Goal: Task Accomplishment & Management: Complete application form

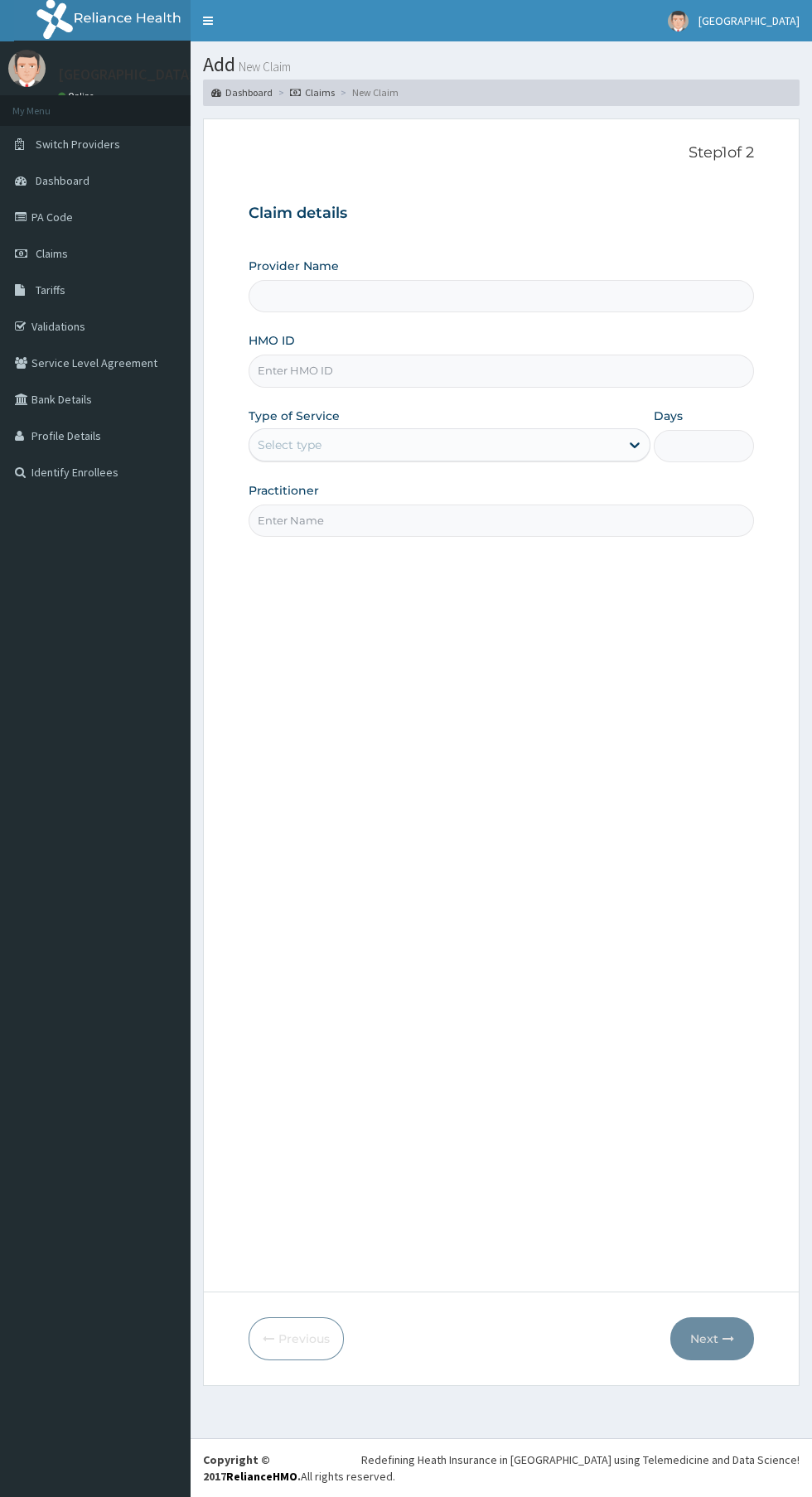
type input "Morning Star Medical Centre"
click at [341, 290] on input "Morning Star Medical Centre" at bounding box center [501, 295] width 506 height 32
click at [377, 373] on input "HMO ID" at bounding box center [501, 370] width 506 height 32
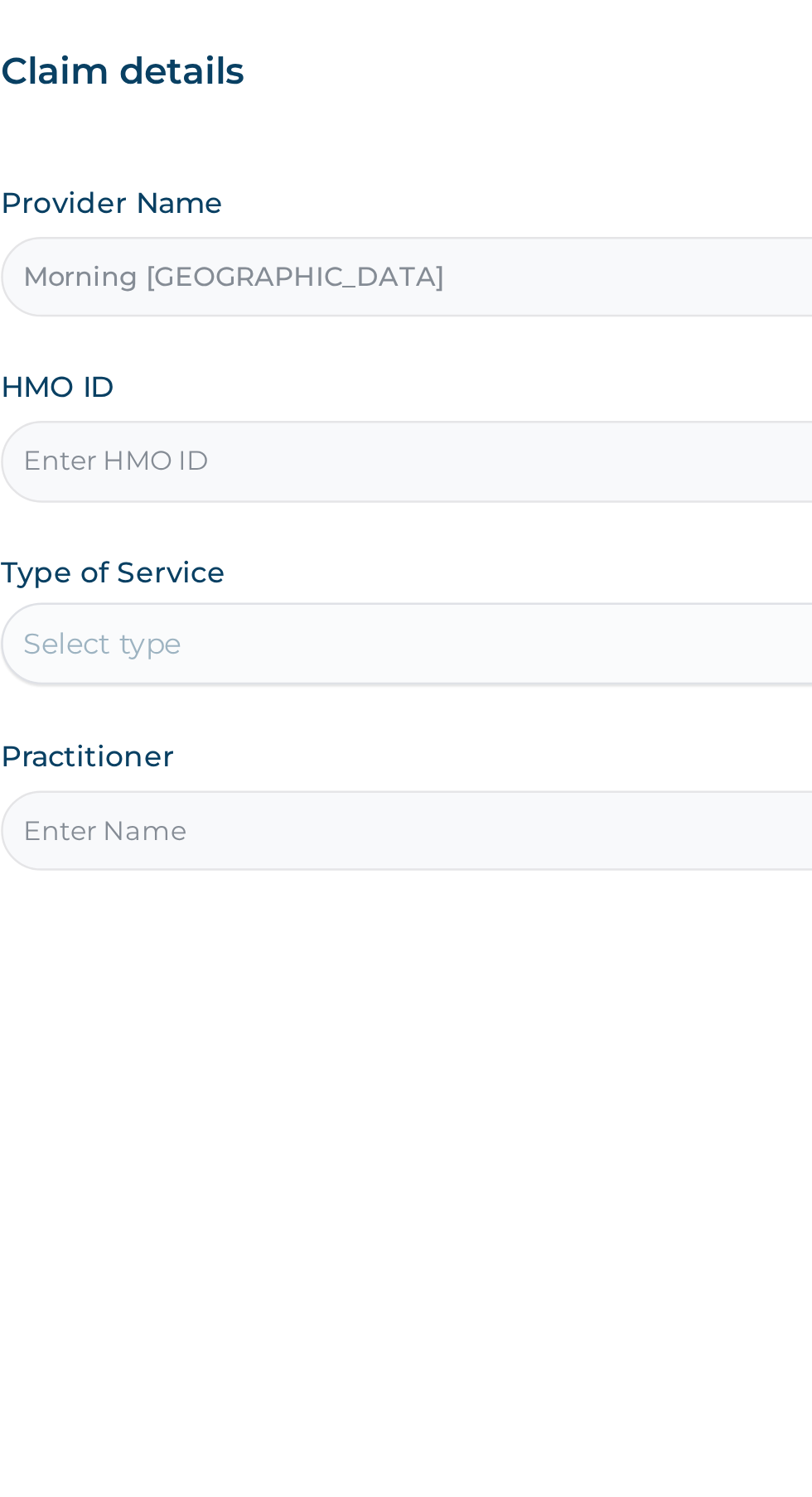
type input "D"
type input "SQZ/10111/A"
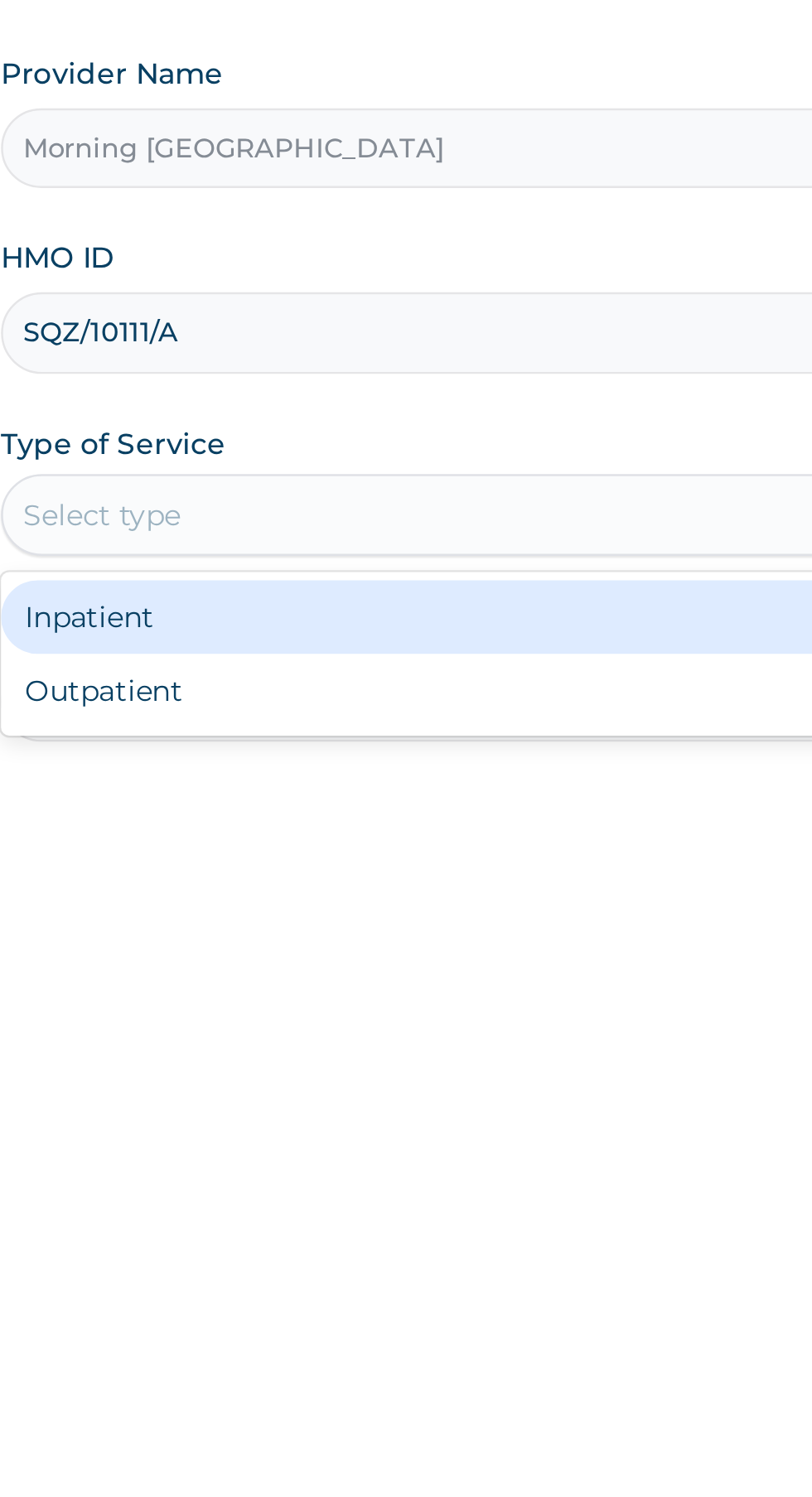
click at [319, 517] on div "Outpatient" at bounding box center [449, 516] width 402 height 29
type input "1"
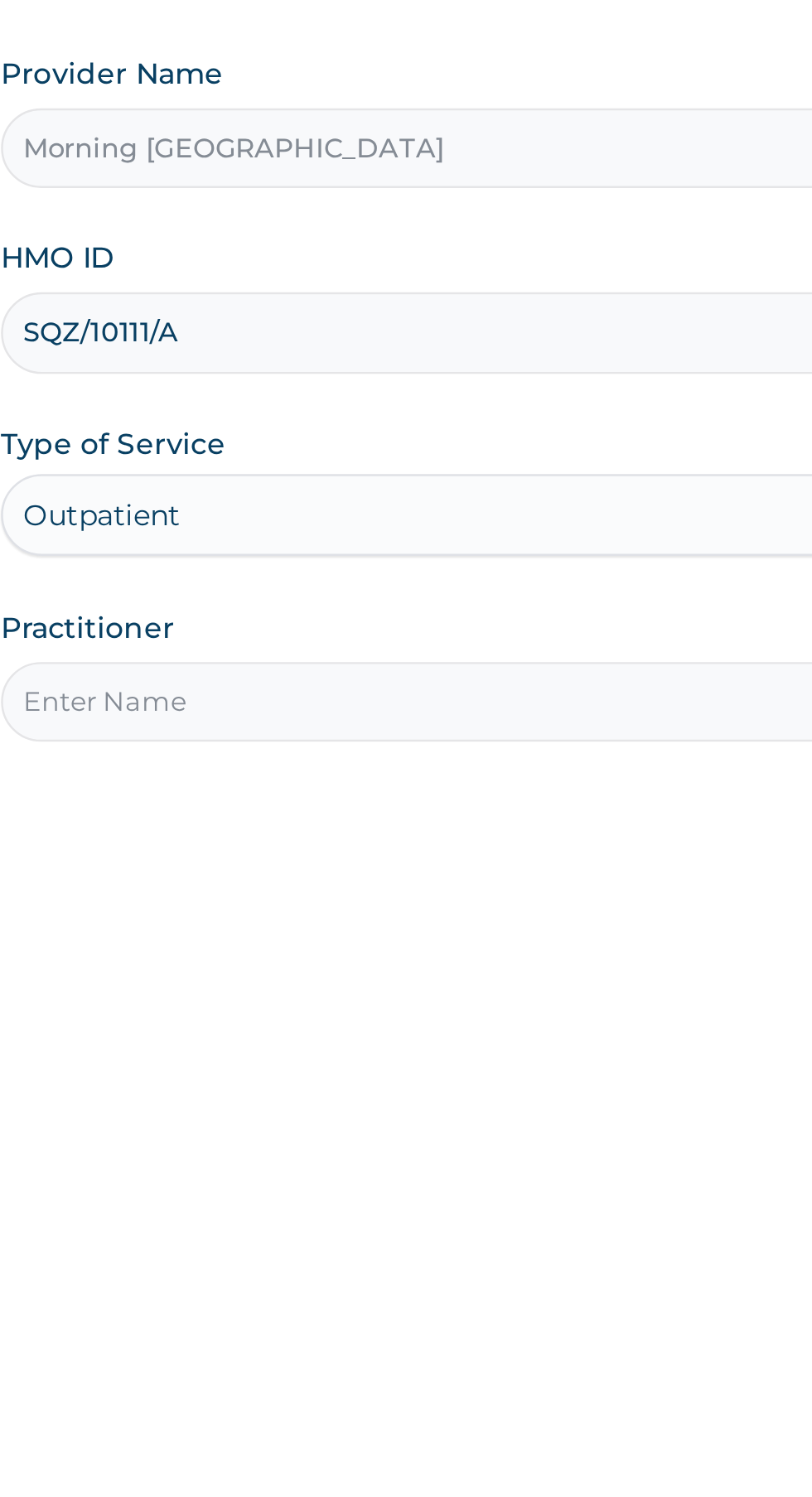
click at [385, 517] on input "Practitioner" at bounding box center [501, 521] width 506 height 32
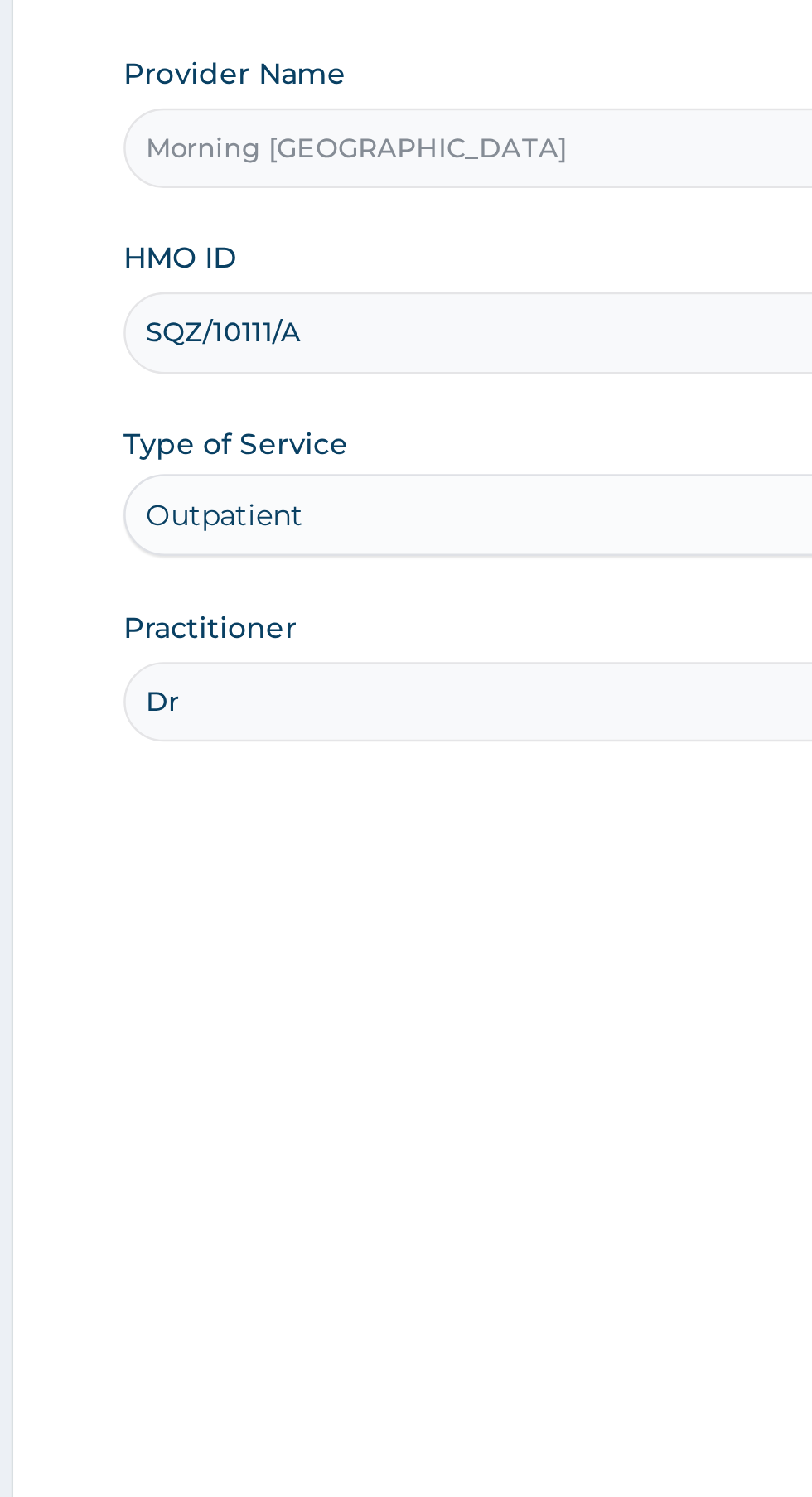
type input "Dr Afolabi"
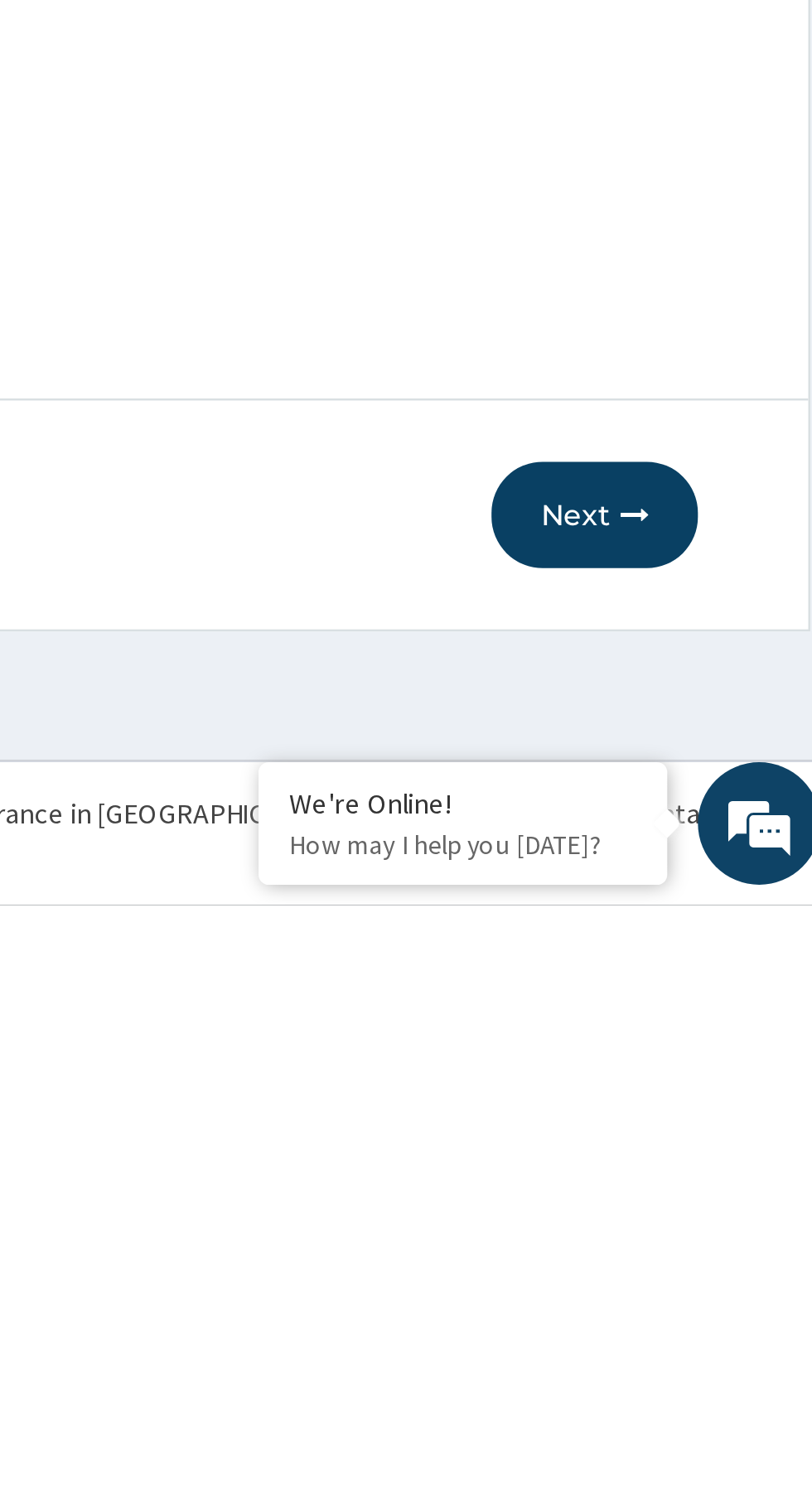
click at [715, 1338] on button "Next" at bounding box center [712, 1339] width 84 height 43
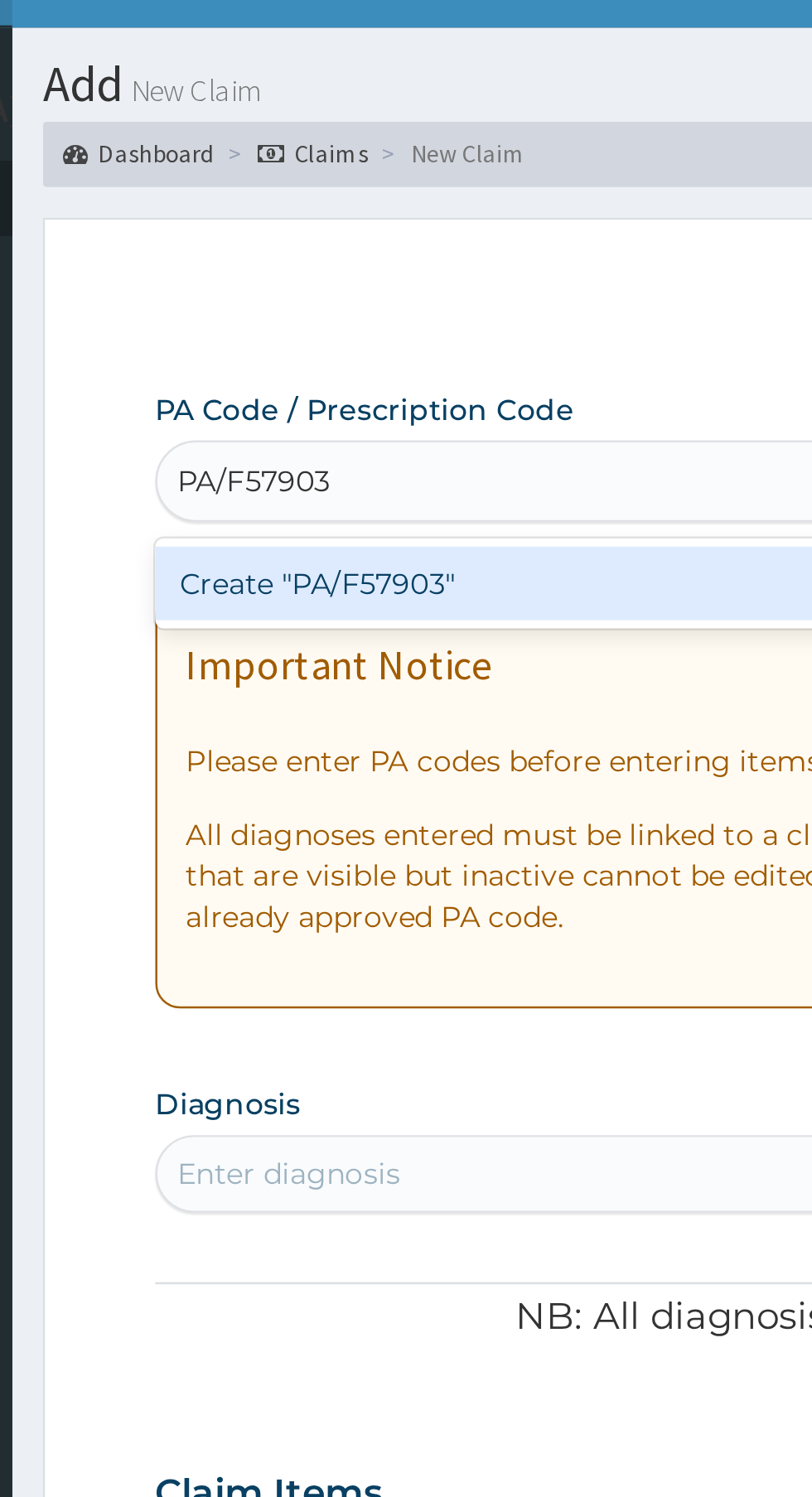
click at [398, 268] on div "Create "PA/F57903"" at bounding box center [416, 266] width 336 height 29
type input "PA/F57903"
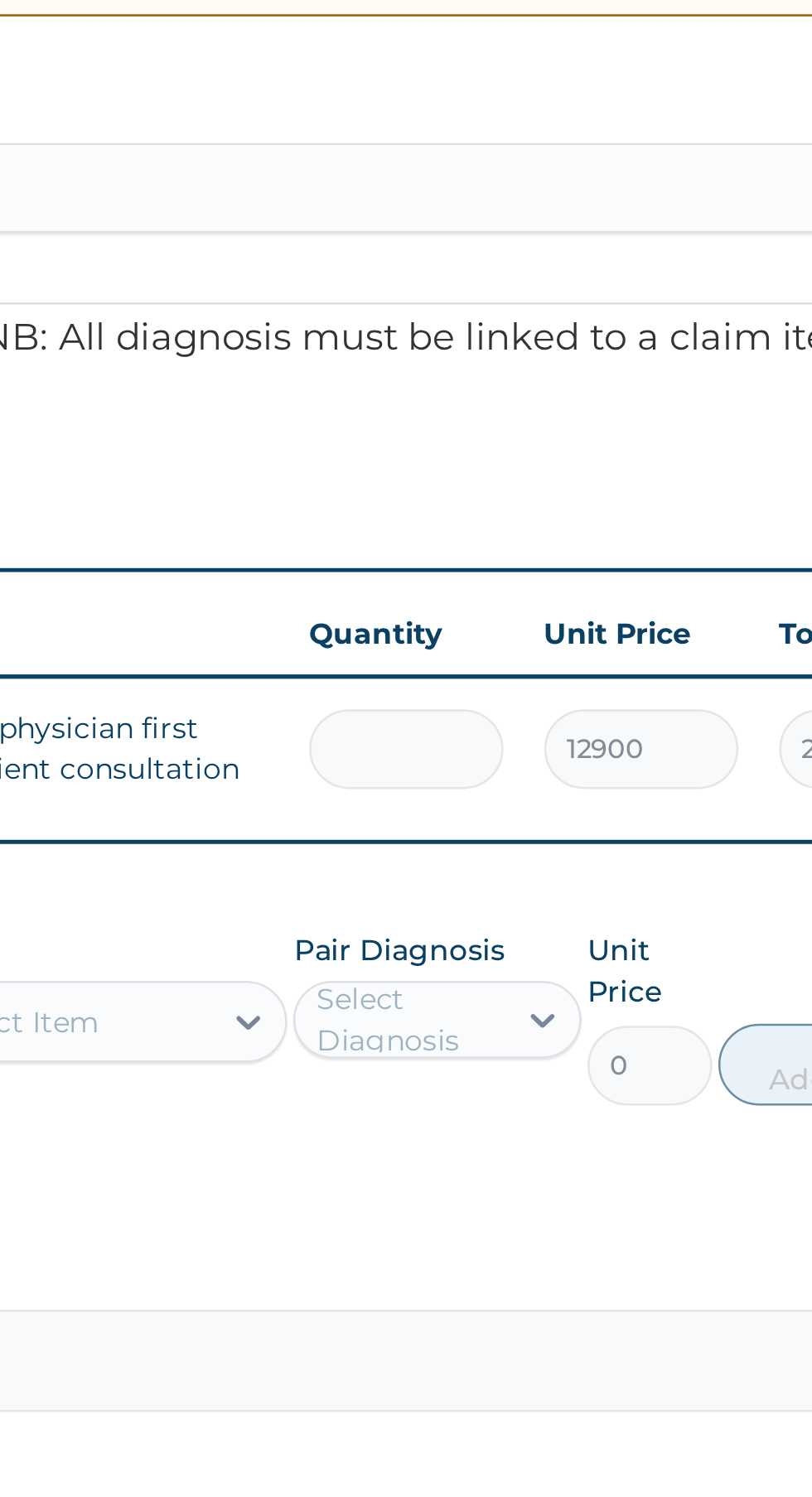
type input "0.00"
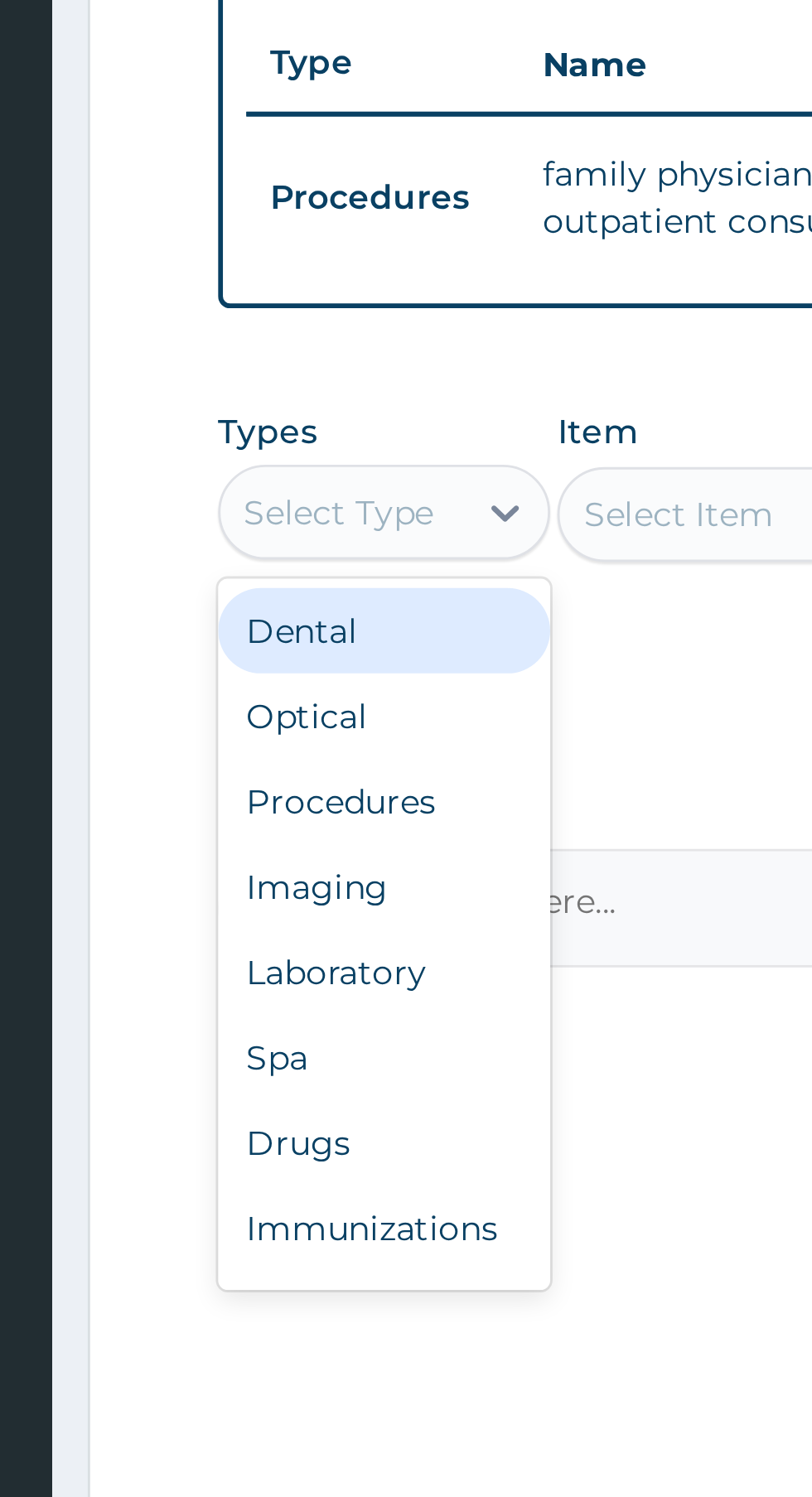
scroll to position [57, 0]
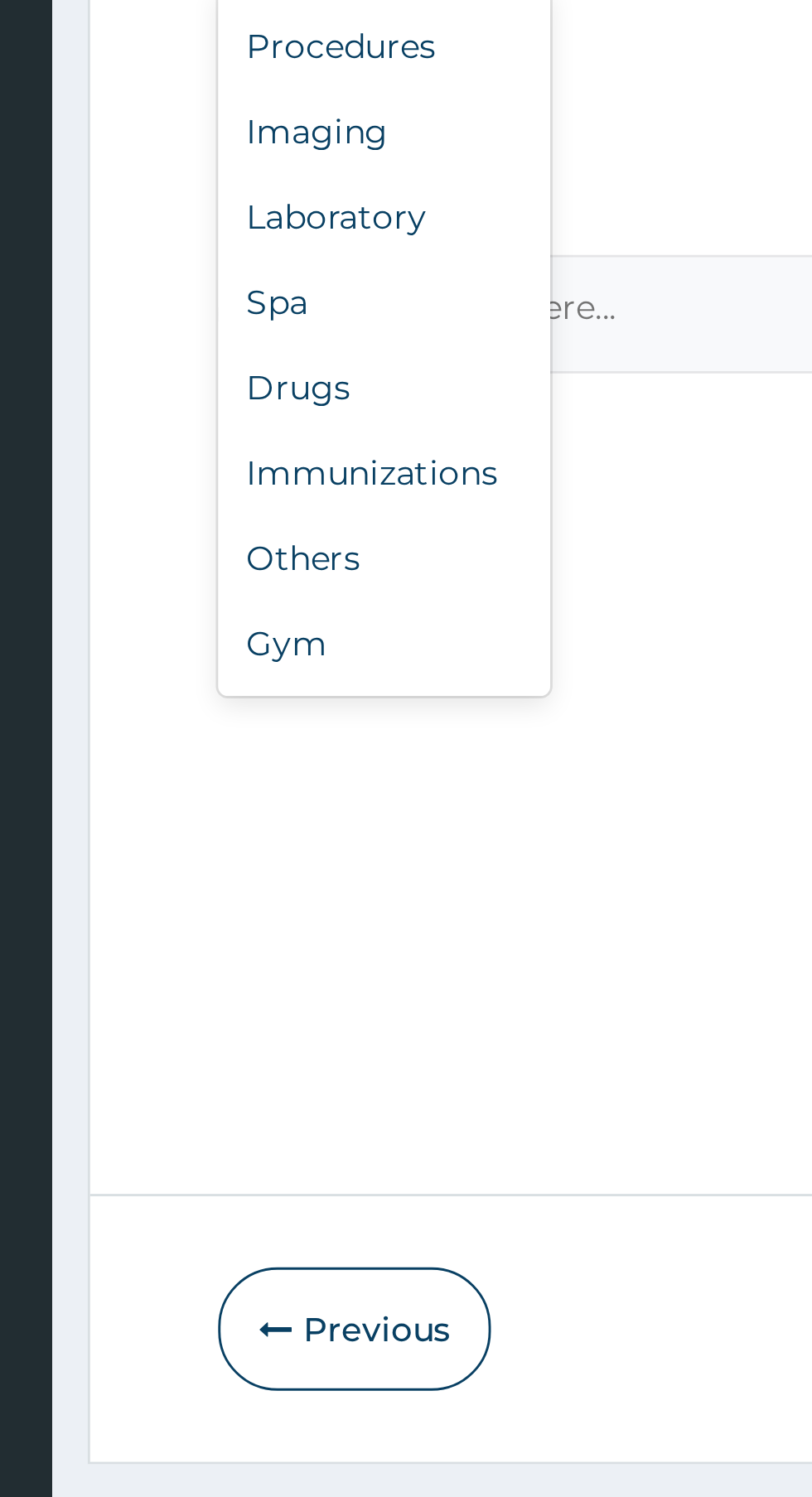
click at [321, 890] on div "Procedures" at bounding box center [306, 890] width 116 height 29
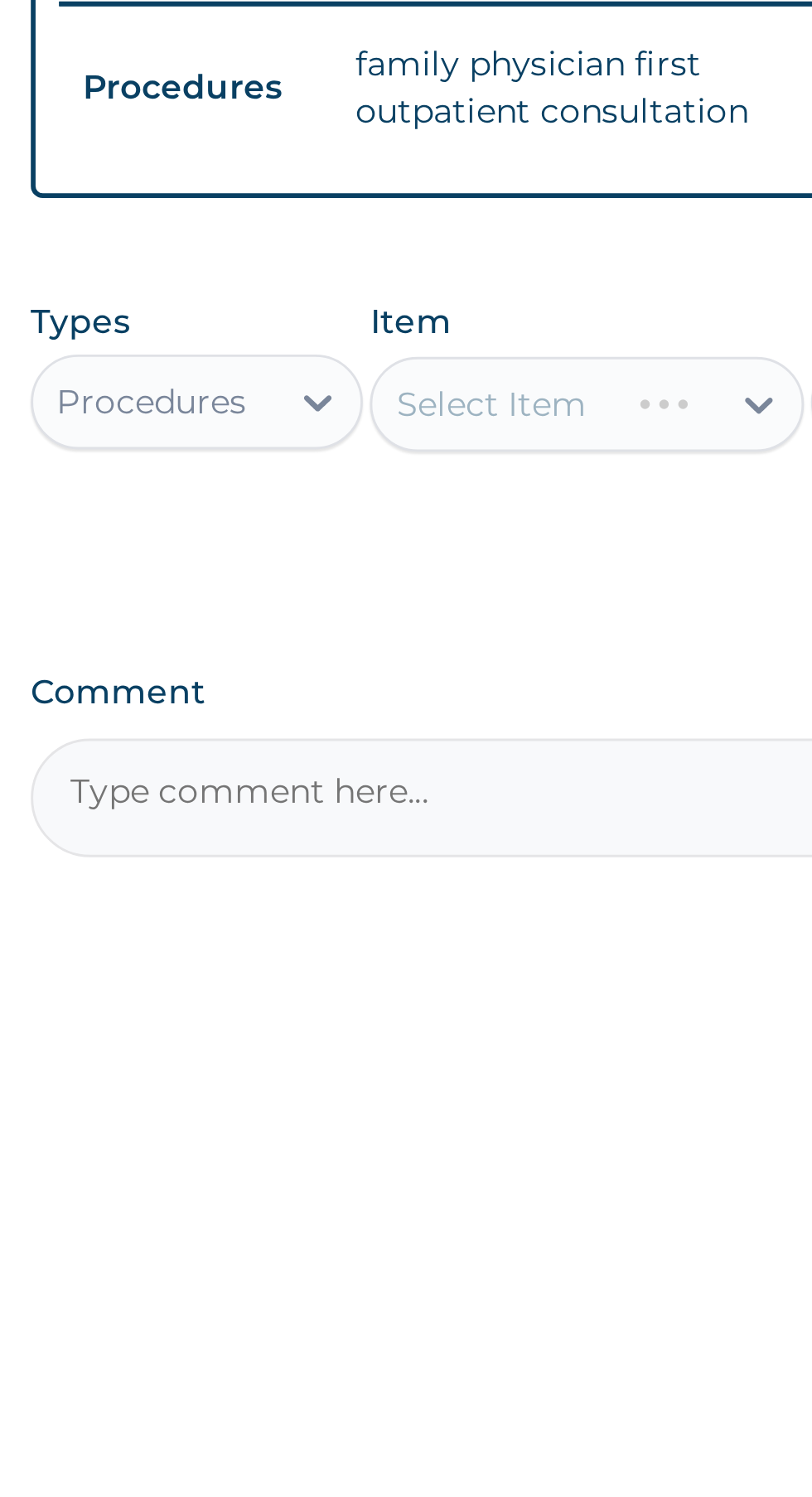
click at [440, 844] on div "Select Item" at bounding box center [442, 847] width 152 height 33
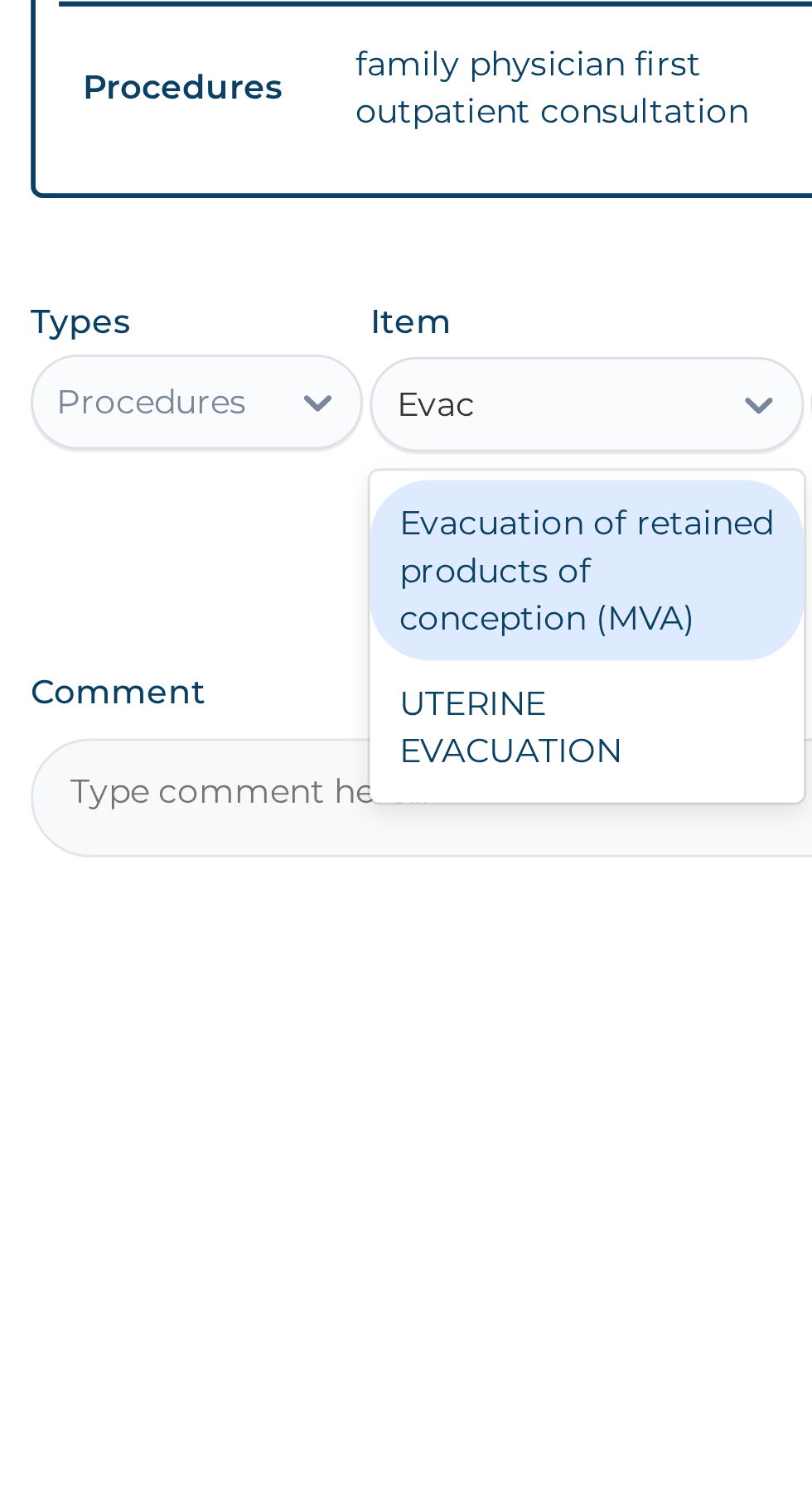
scroll to position [0, 0]
click at [432, 952] on div "UTERINE EVACUATION" at bounding box center [442, 959] width 152 height 46
type input "Evac"
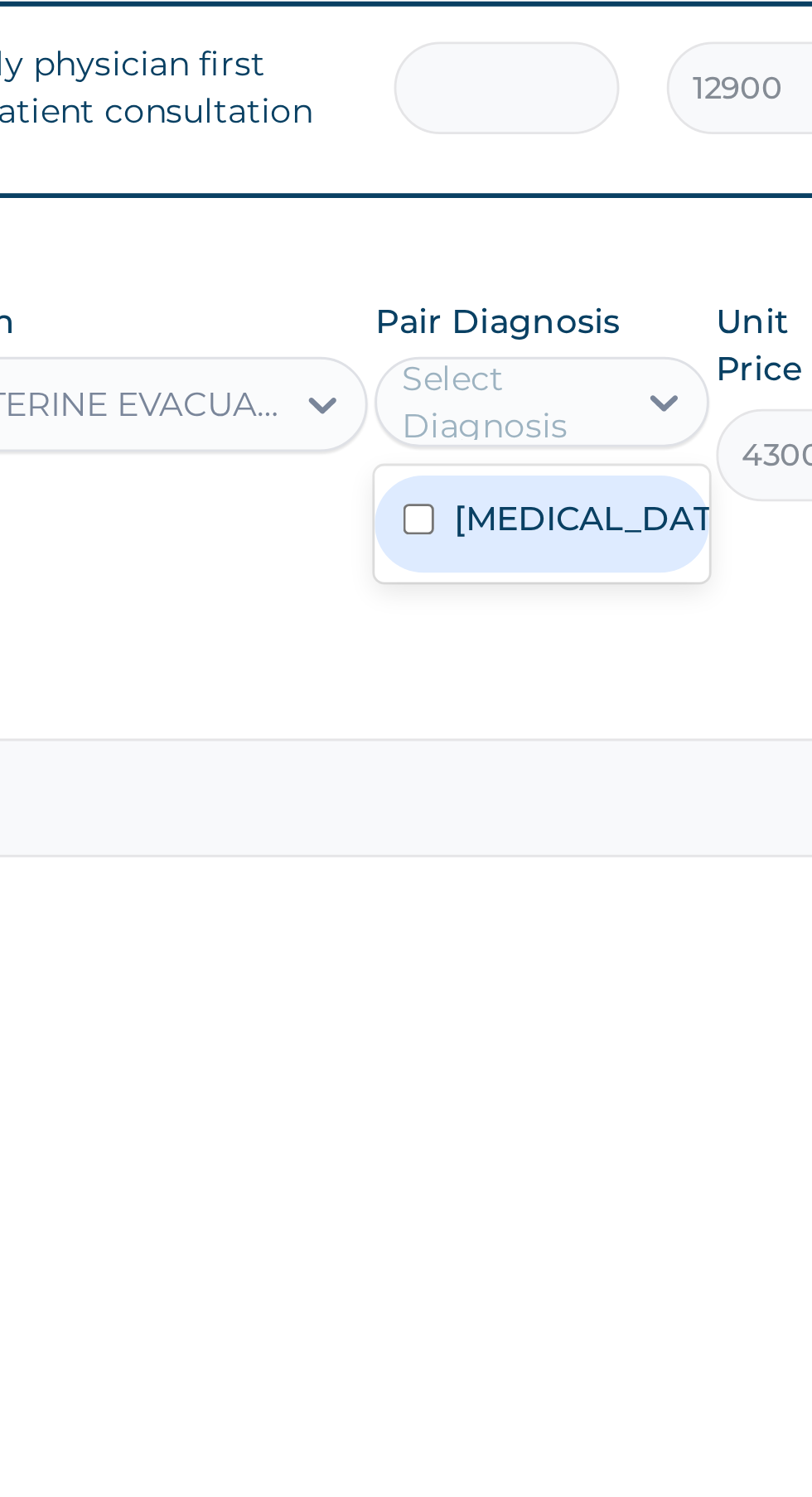
click at [542, 891] on input "checkbox" at bounding box center [536, 886] width 11 height 11
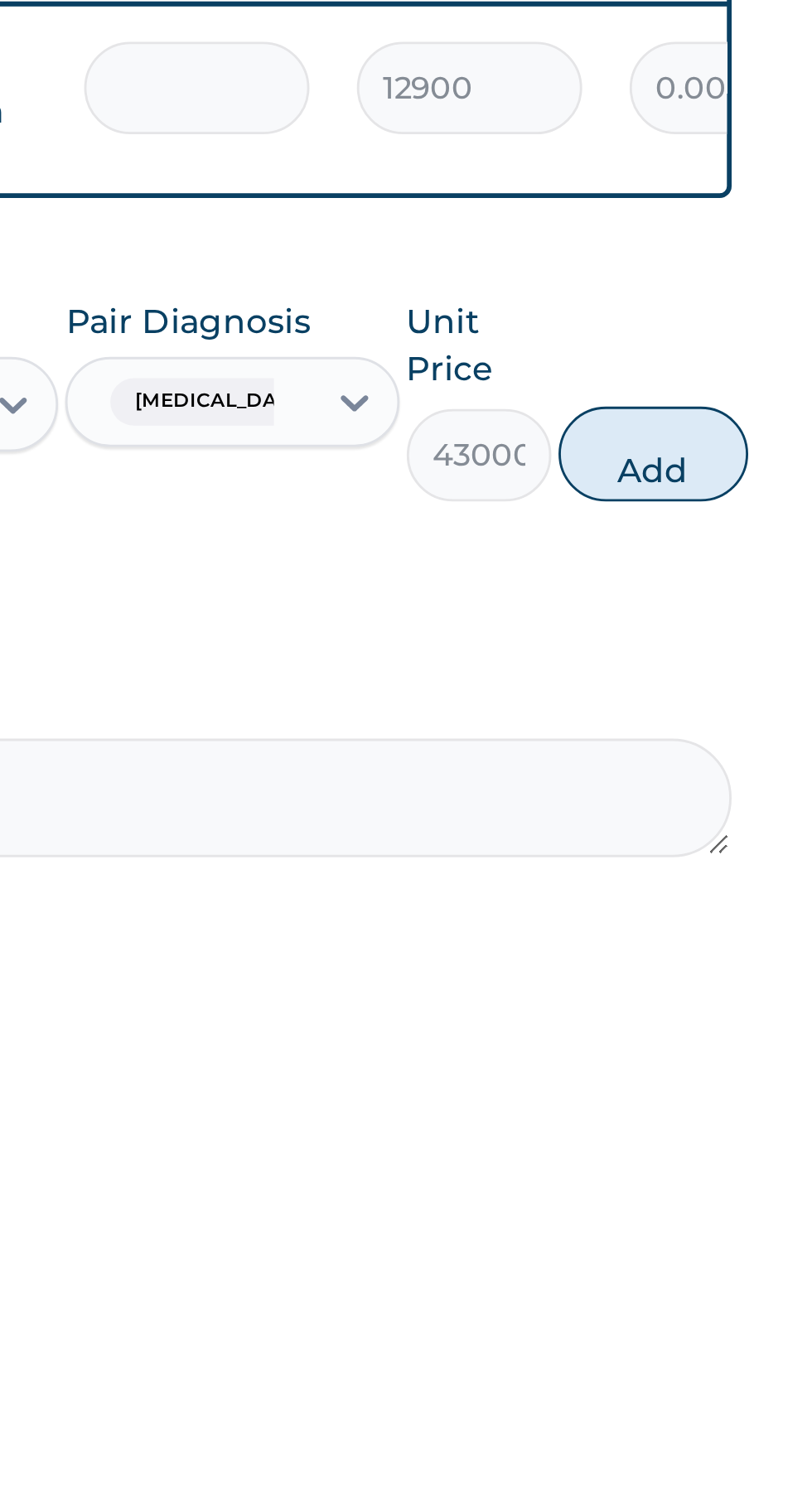
click at [726, 862] on button "Add" at bounding box center [727, 864] width 67 height 33
type input "0"
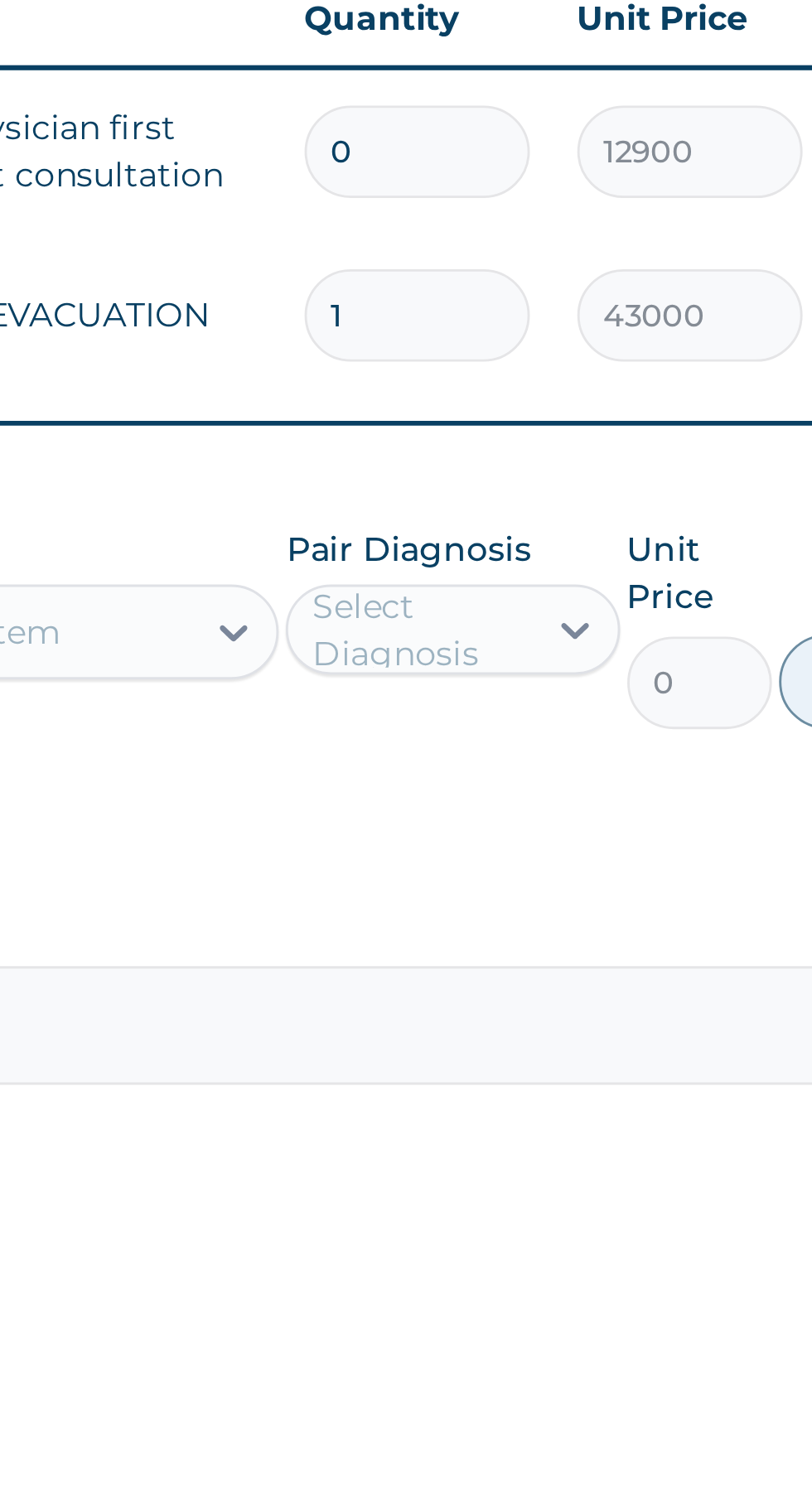
click at [561, 736] on input "0" at bounding box center [566, 736] width 78 height 32
type input "1"
type input "12900.00"
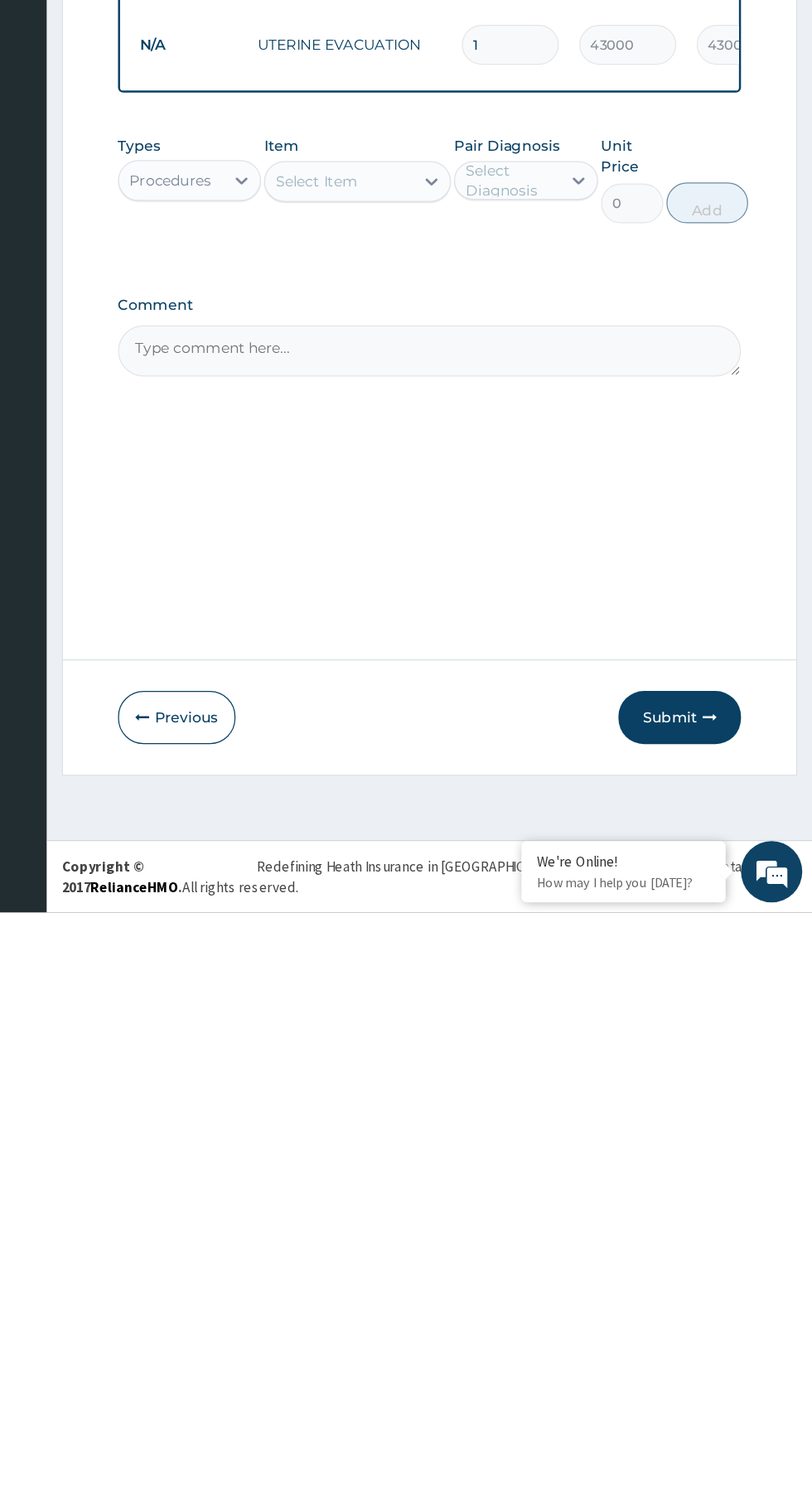
click at [728, 1338] on icon "button" at bounding box center [728, 1339] width 12 height 12
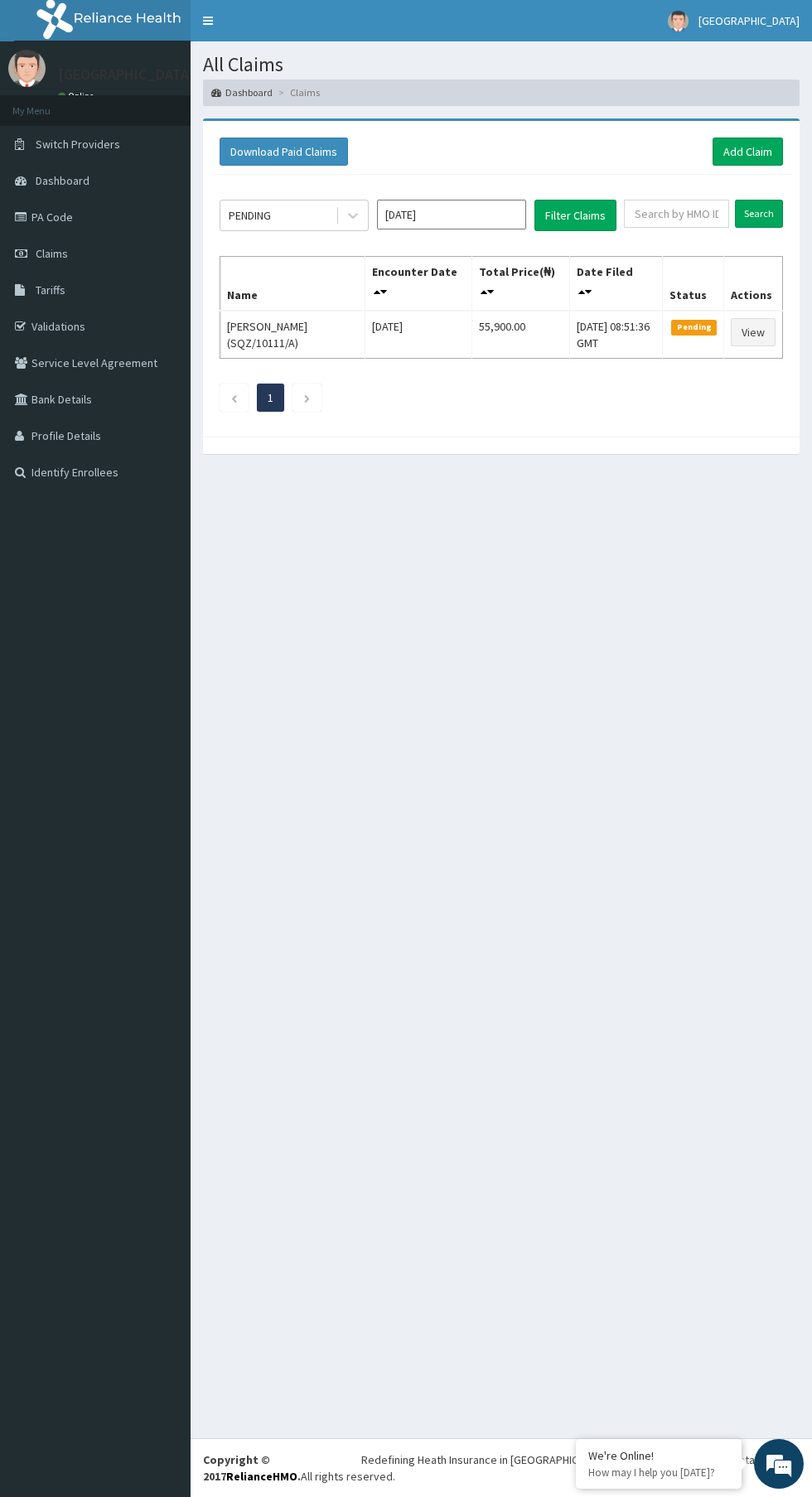
click at [88, 163] on link "Dashboard" at bounding box center [95, 180] width 191 height 36
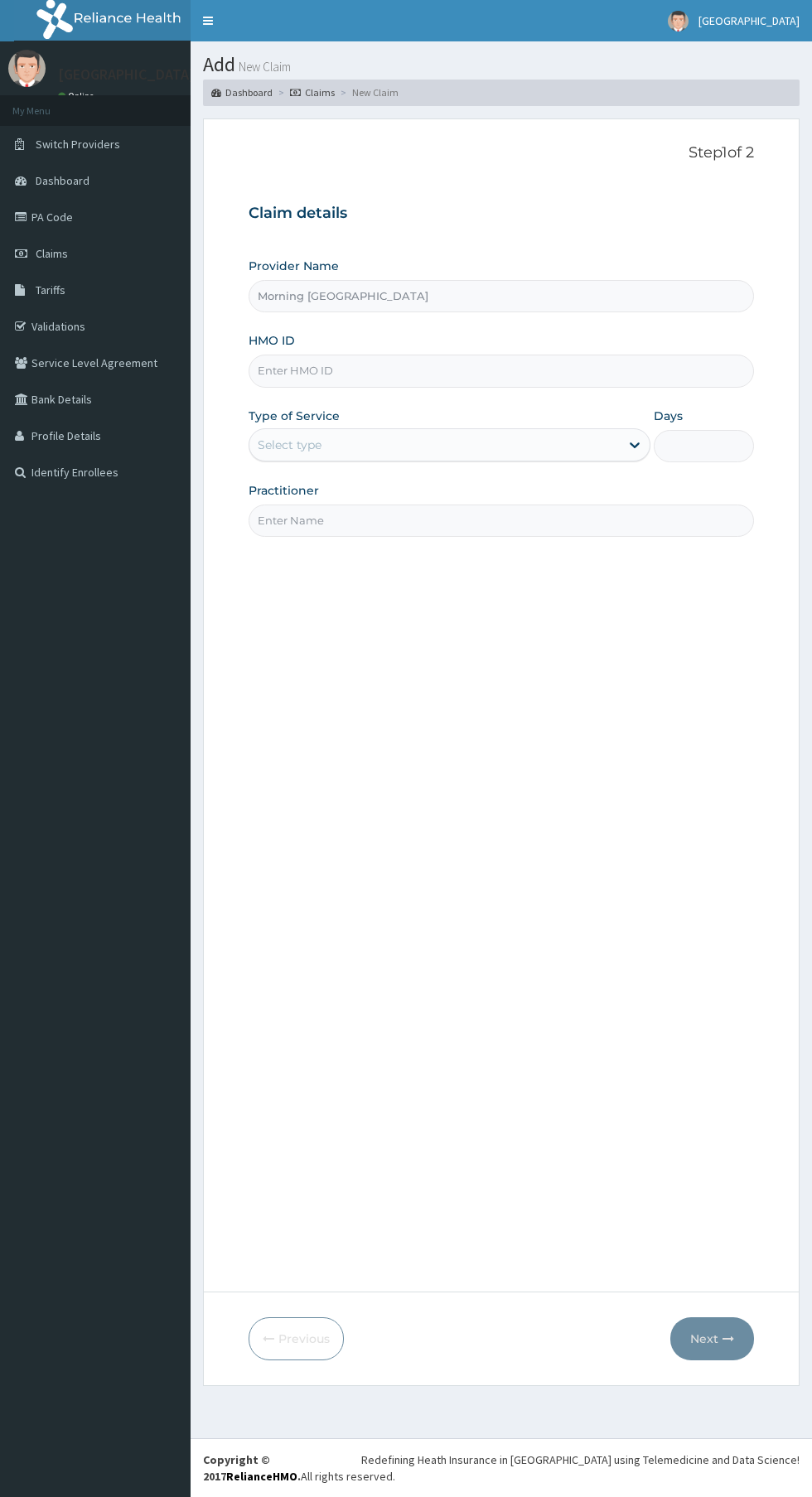
click at [355, 370] on input "HMO ID" at bounding box center [501, 370] width 506 height 32
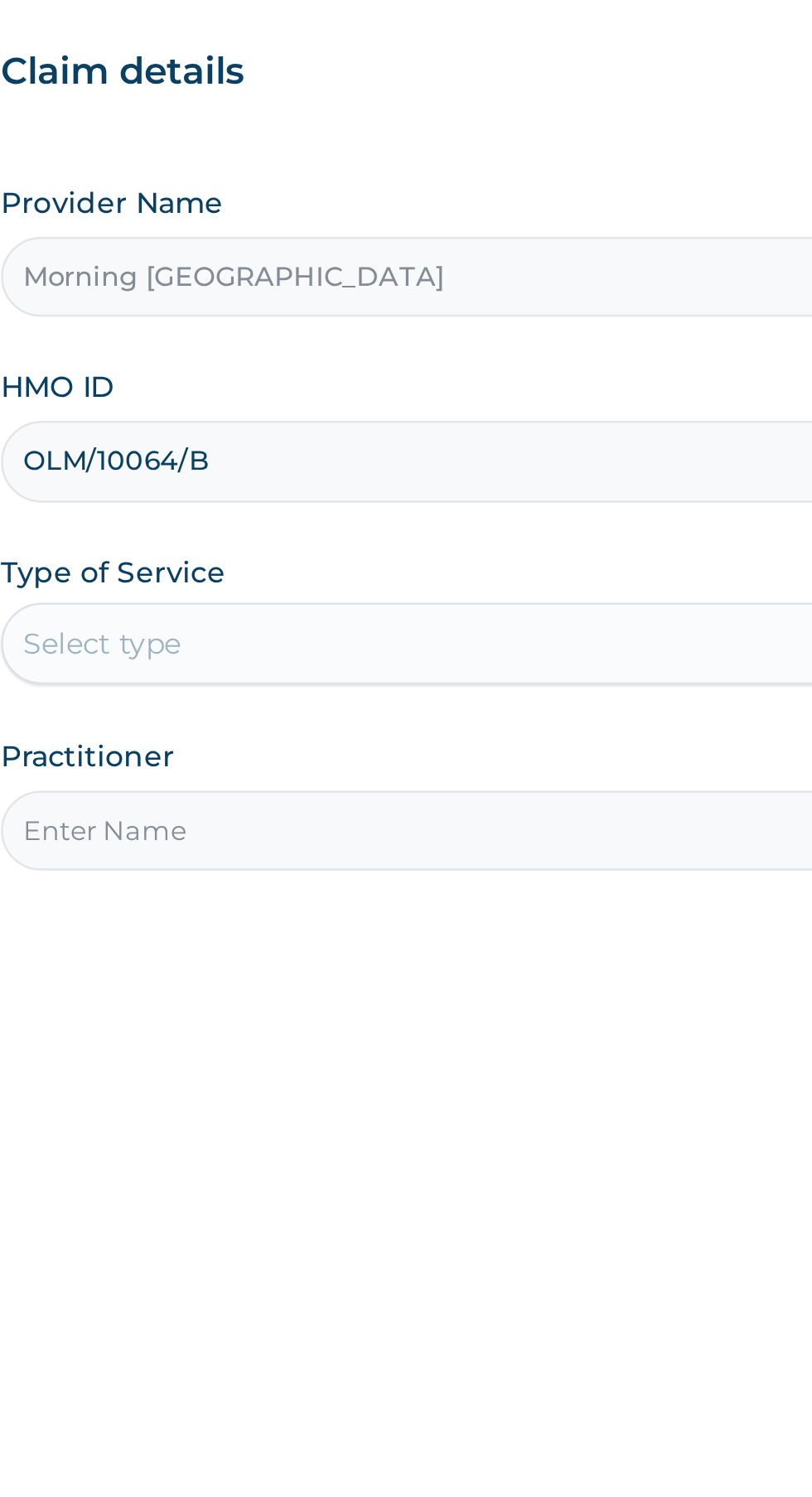
type input "OLM/10064/B"
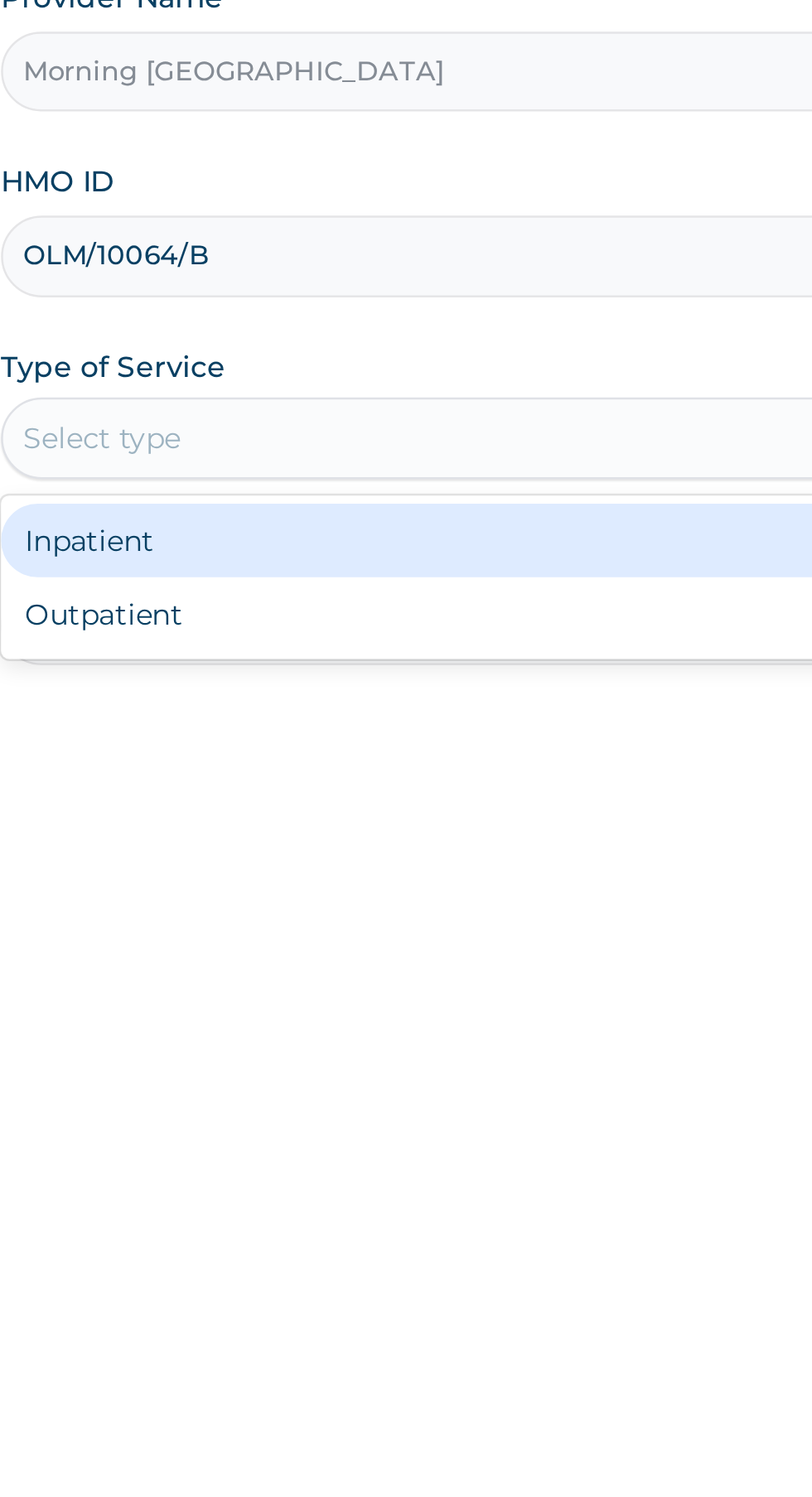
click at [281, 514] on div "Outpatient" at bounding box center [449, 516] width 402 height 29
type input "1"
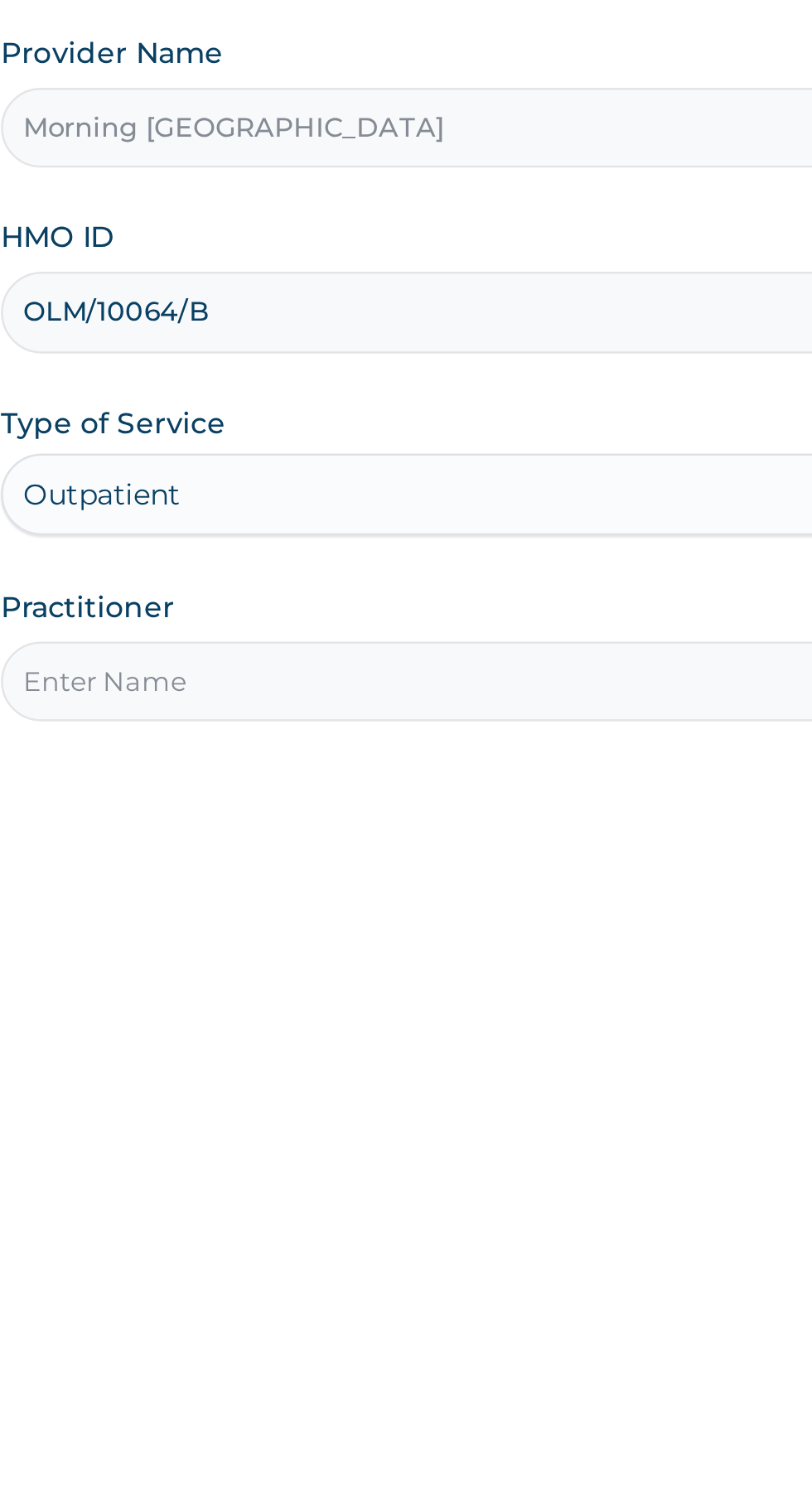
click at [291, 519] on input "Practitioner" at bounding box center [501, 521] width 506 height 32
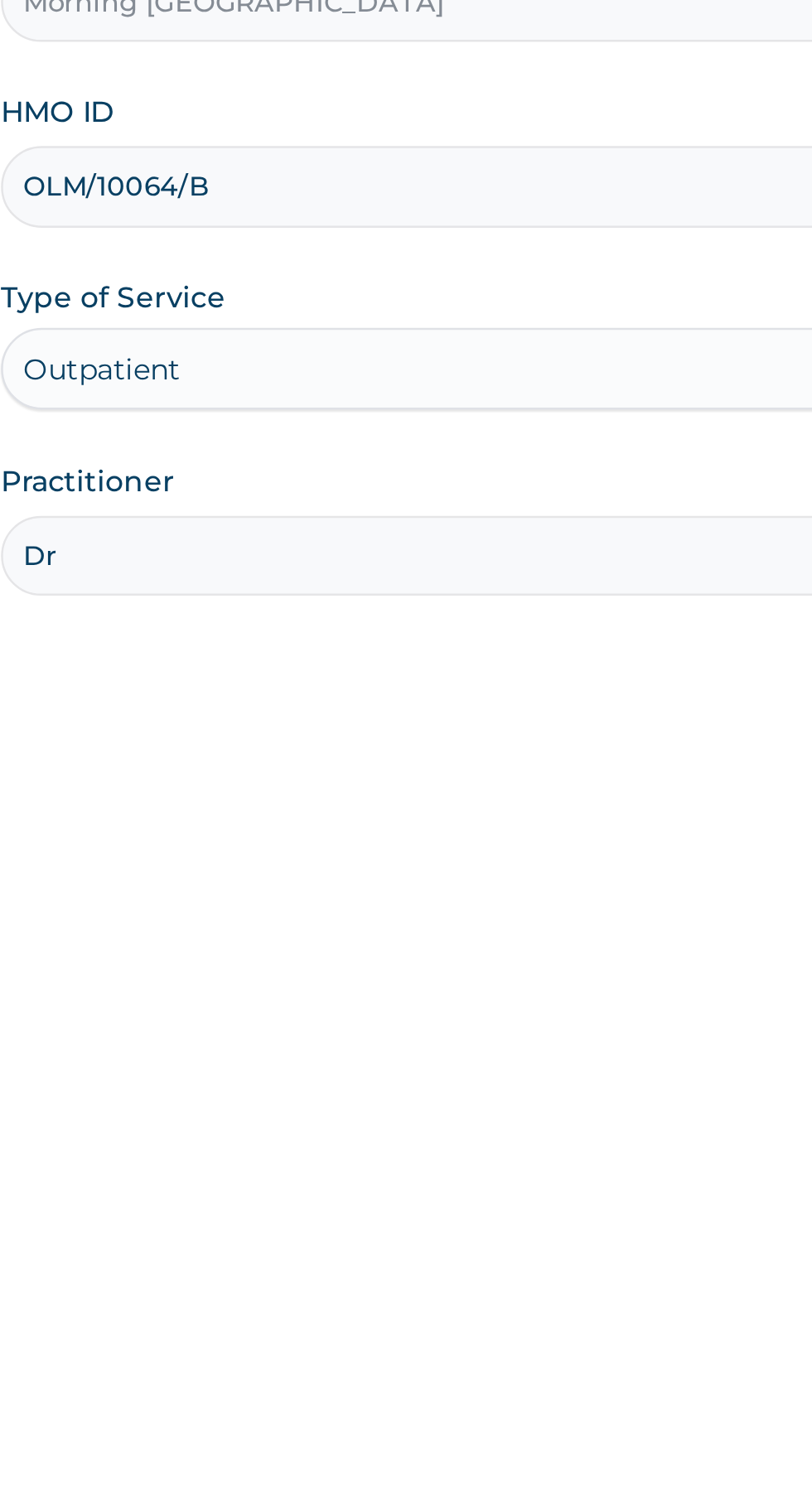
type input "Dr Afolabi"
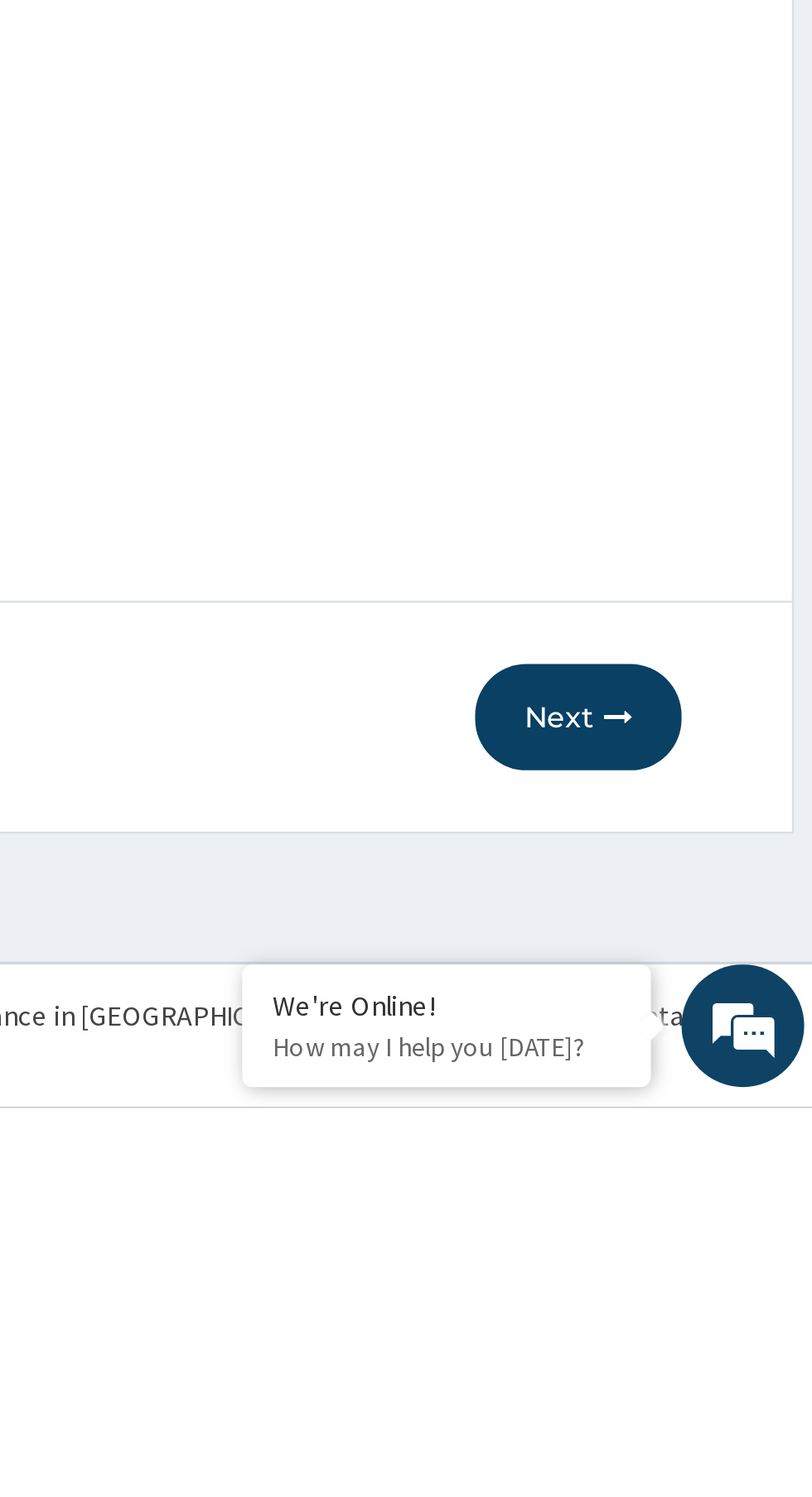
click at [715, 1336] on button "Next" at bounding box center [712, 1339] width 84 height 43
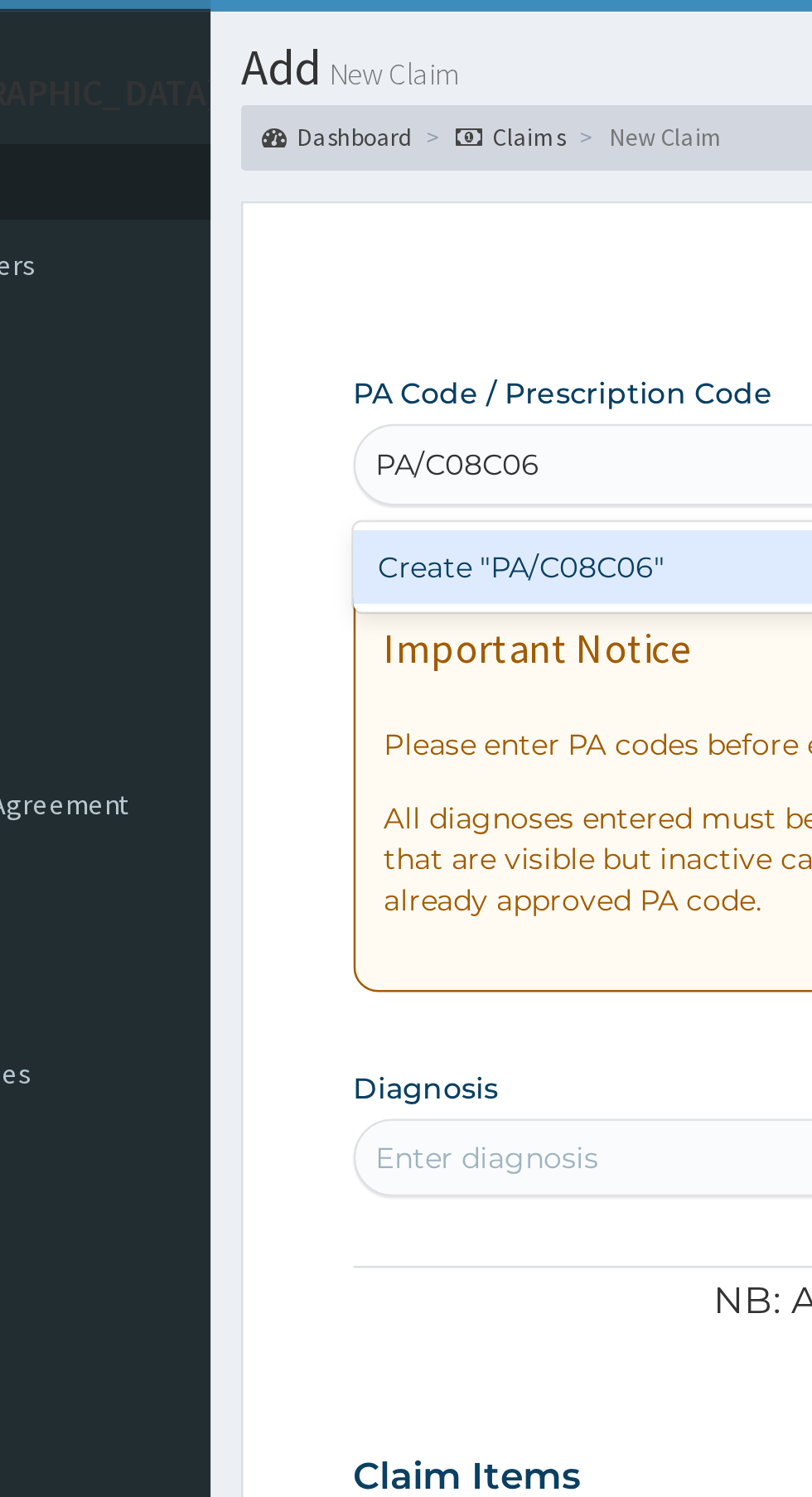
click at [376, 271] on div "Create "PA/C08C06"" at bounding box center [416, 266] width 336 height 29
type input "PA/C08C06"
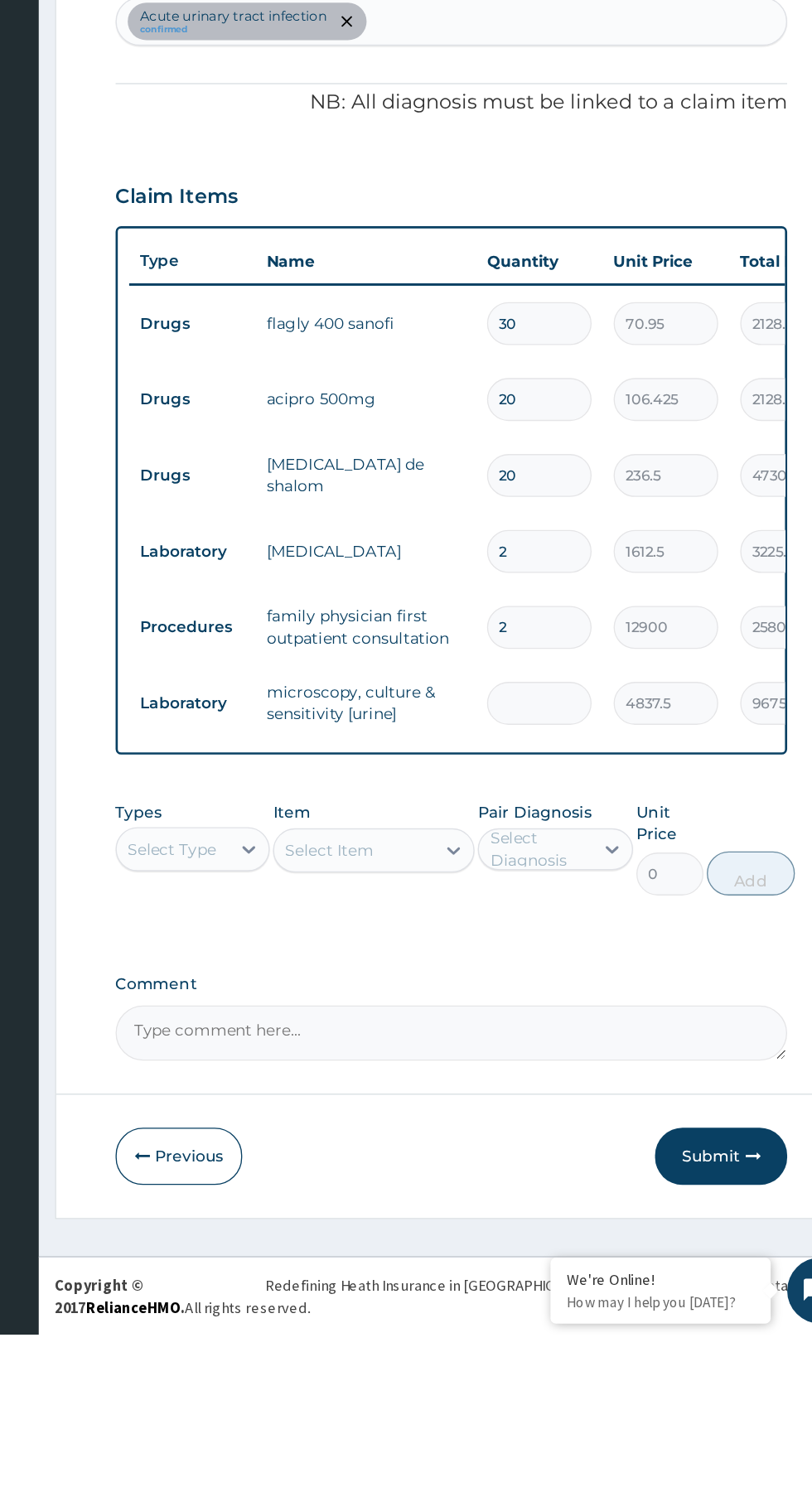
type input "0.00"
type input "1"
type input "4837.50"
type input "1"
click at [552, 972] on input "2" at bounding box center [566, 965] width 78 height 32
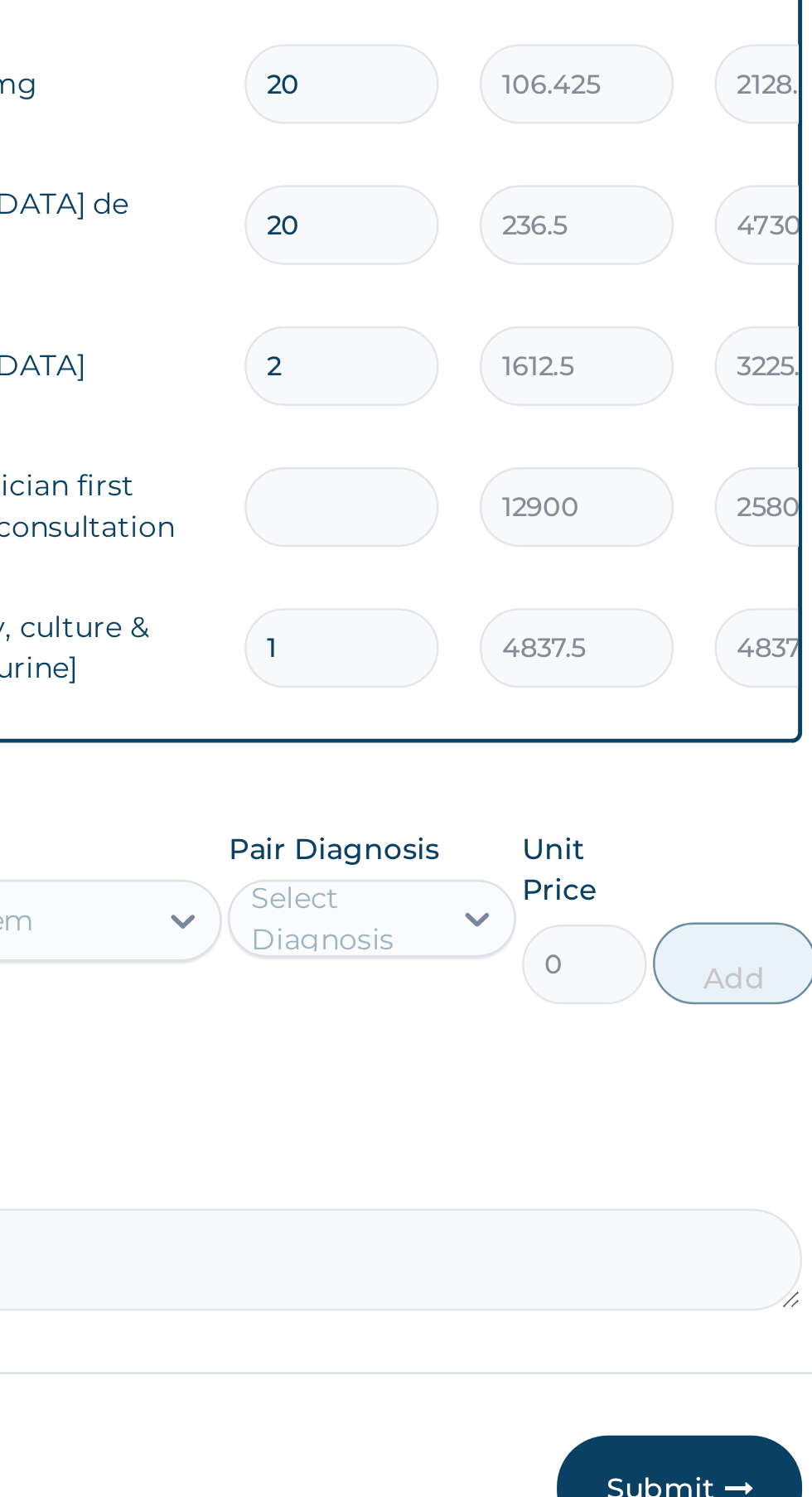
type input "0.00"
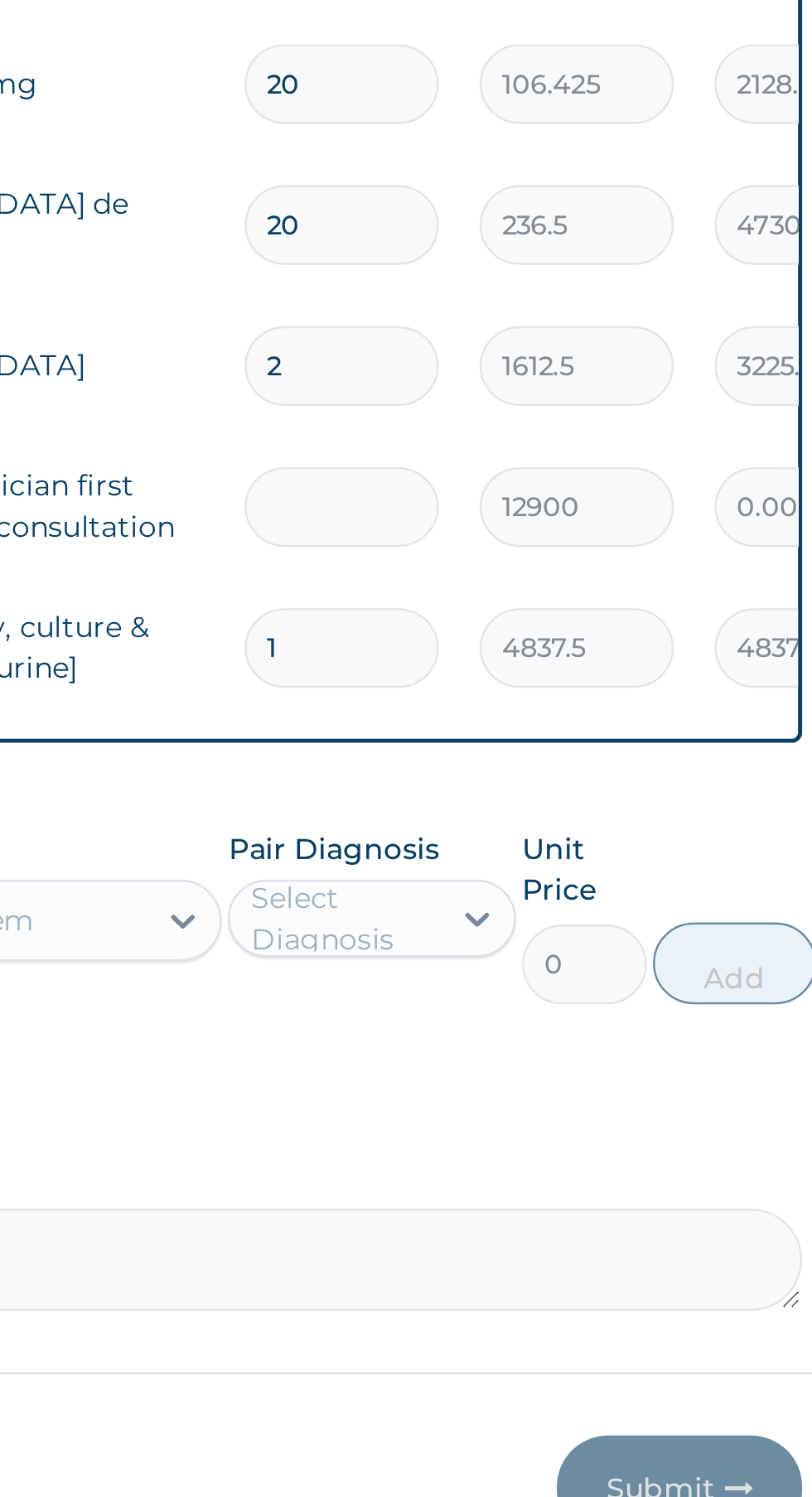
type input "1"
type input "12900.00"
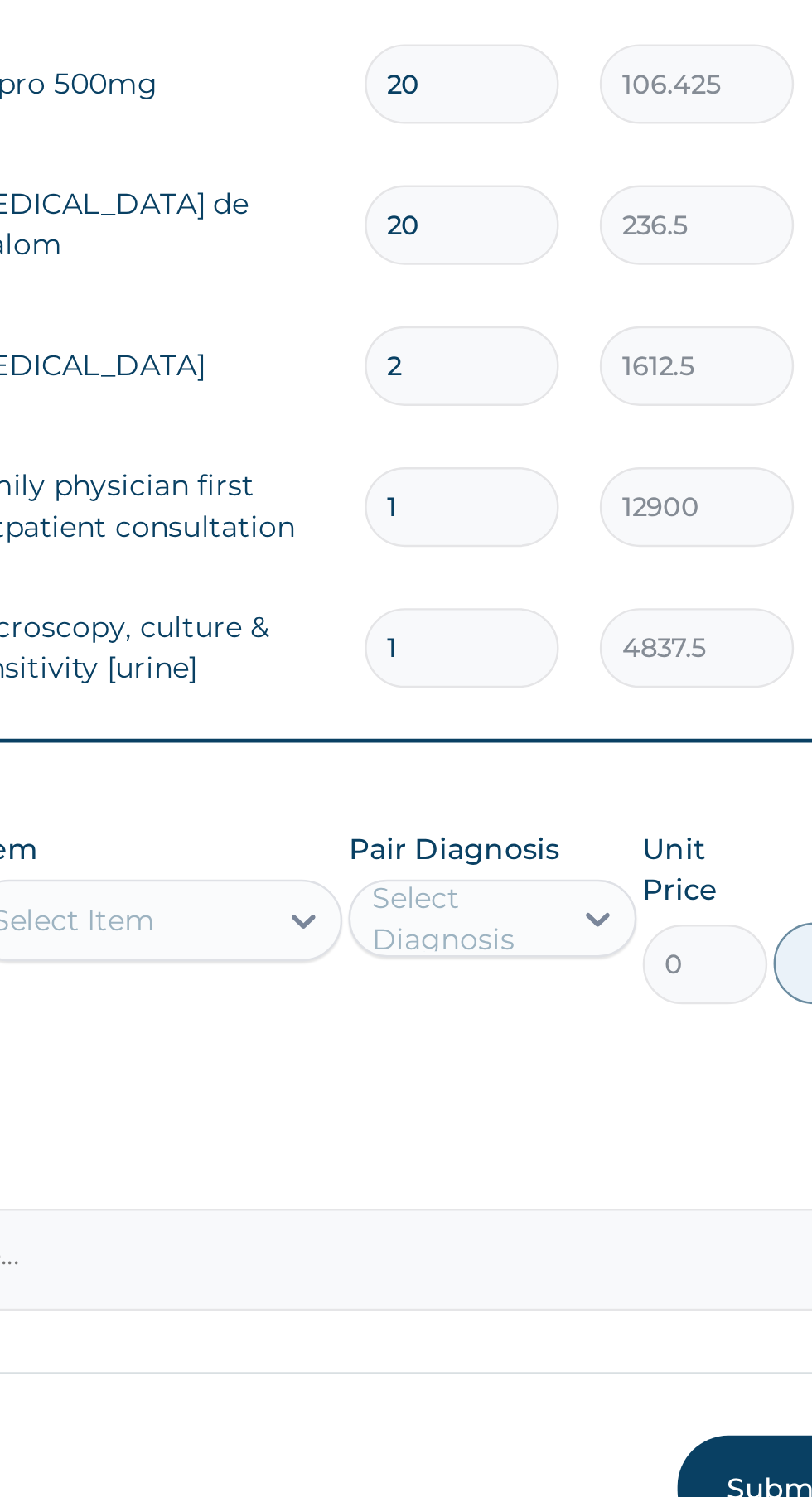
type input "1"
click at [558, 916] on input "2" at bounding box center [566, 907] width 78 height 32
type input "0.00"
type input "1"
type input "1612.50"
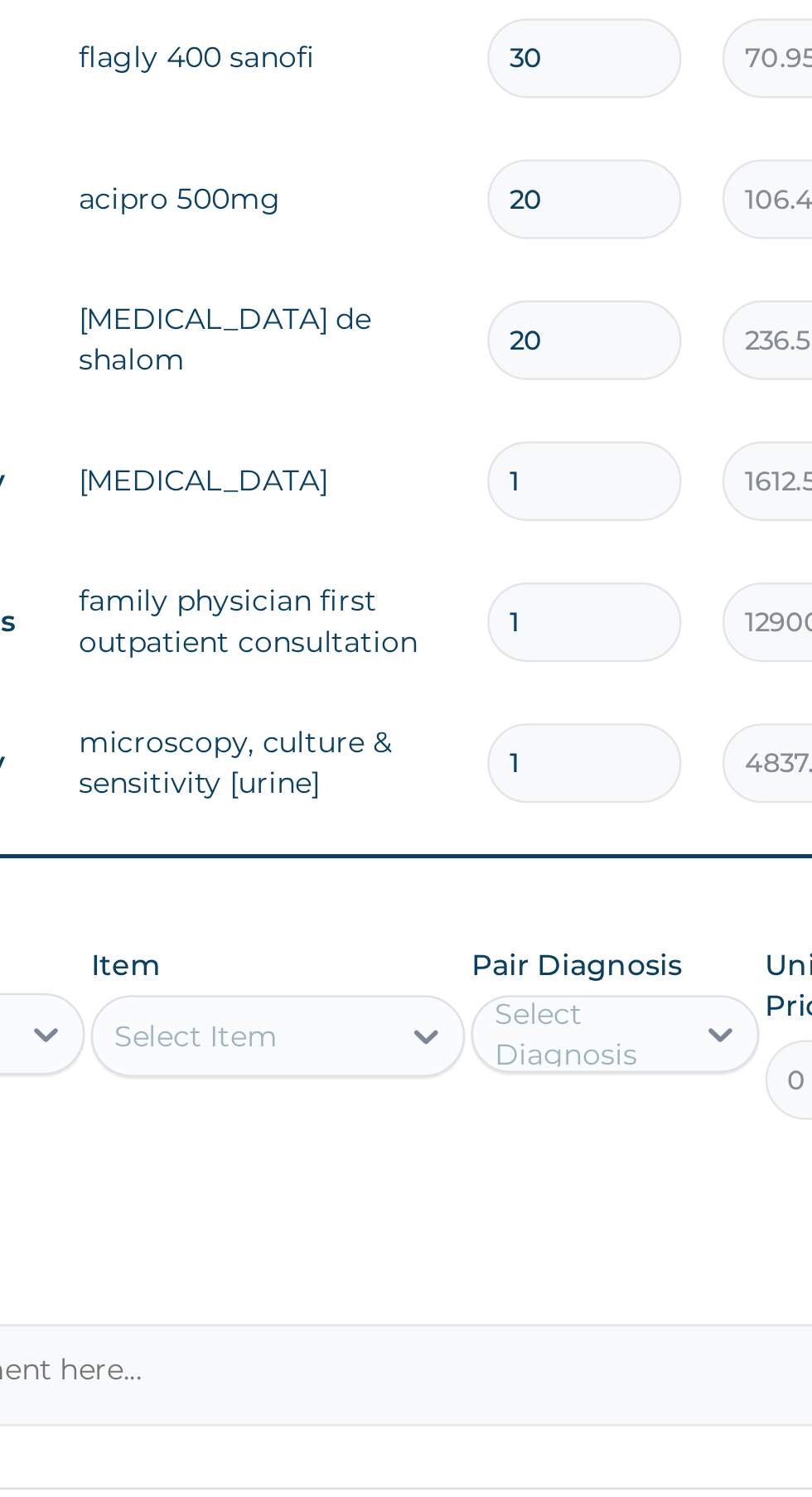
type input "1"
click at [544, 853] on input "20" at bounding box center [566, 850] width 78 height 32
type input "0"
type input "0.00"
type input "10"
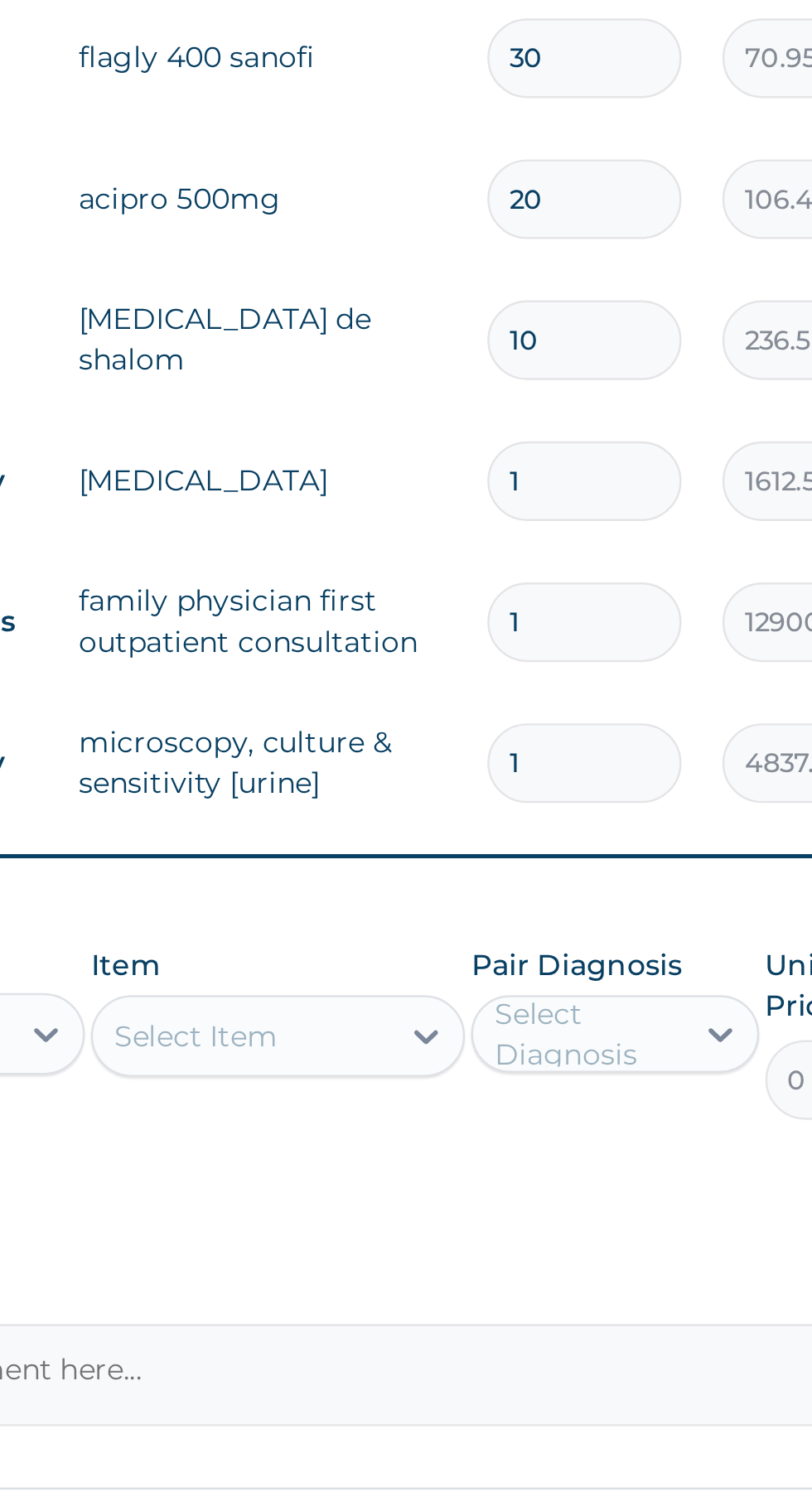
type input "2365.00"
type input "10"
click at [541, 796] on input "20" at bounding box center [566, 793] width 78 height 32
type input "0"
type input "0.00"
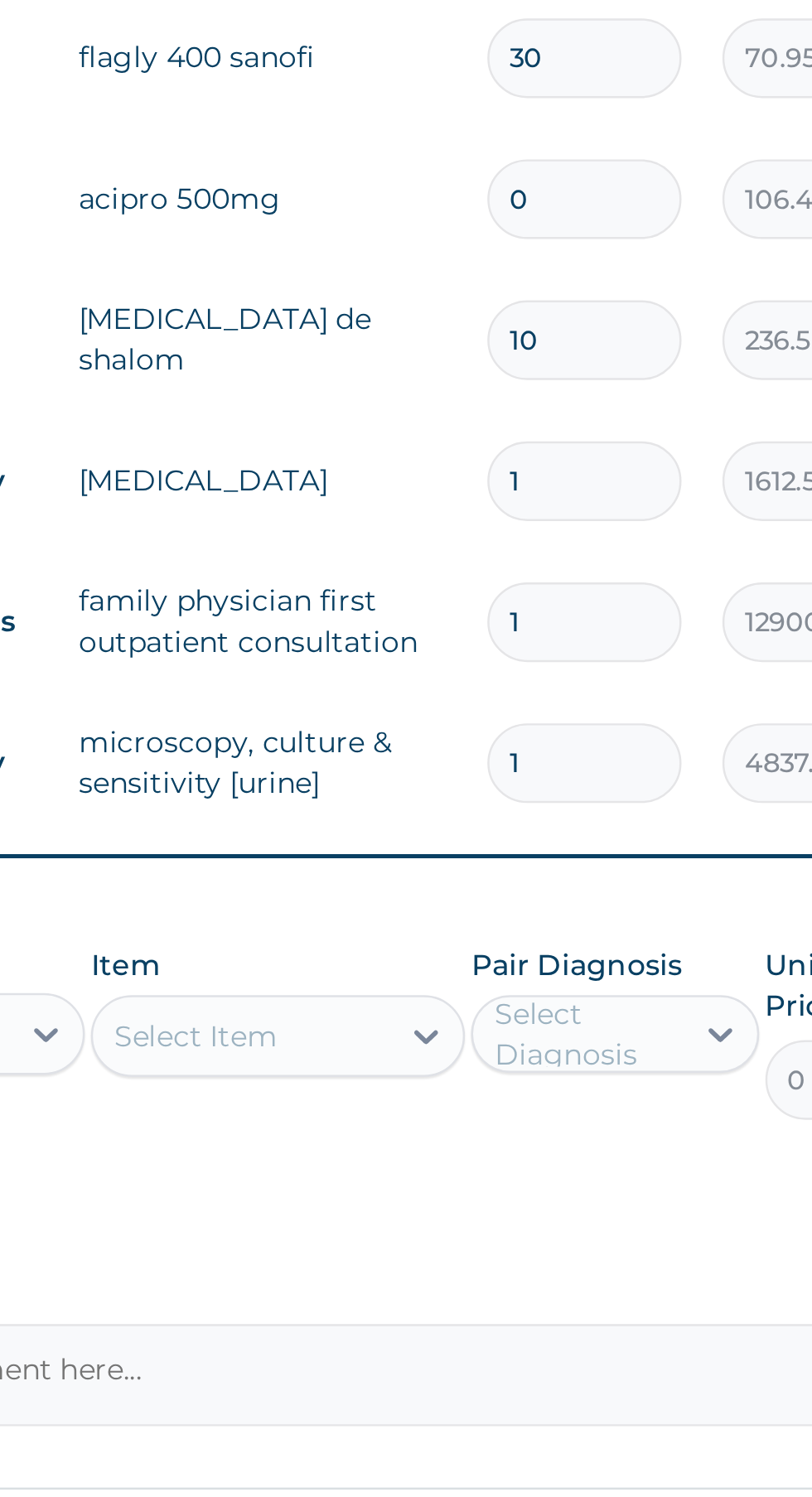
type input "10"
type input "1064.25"
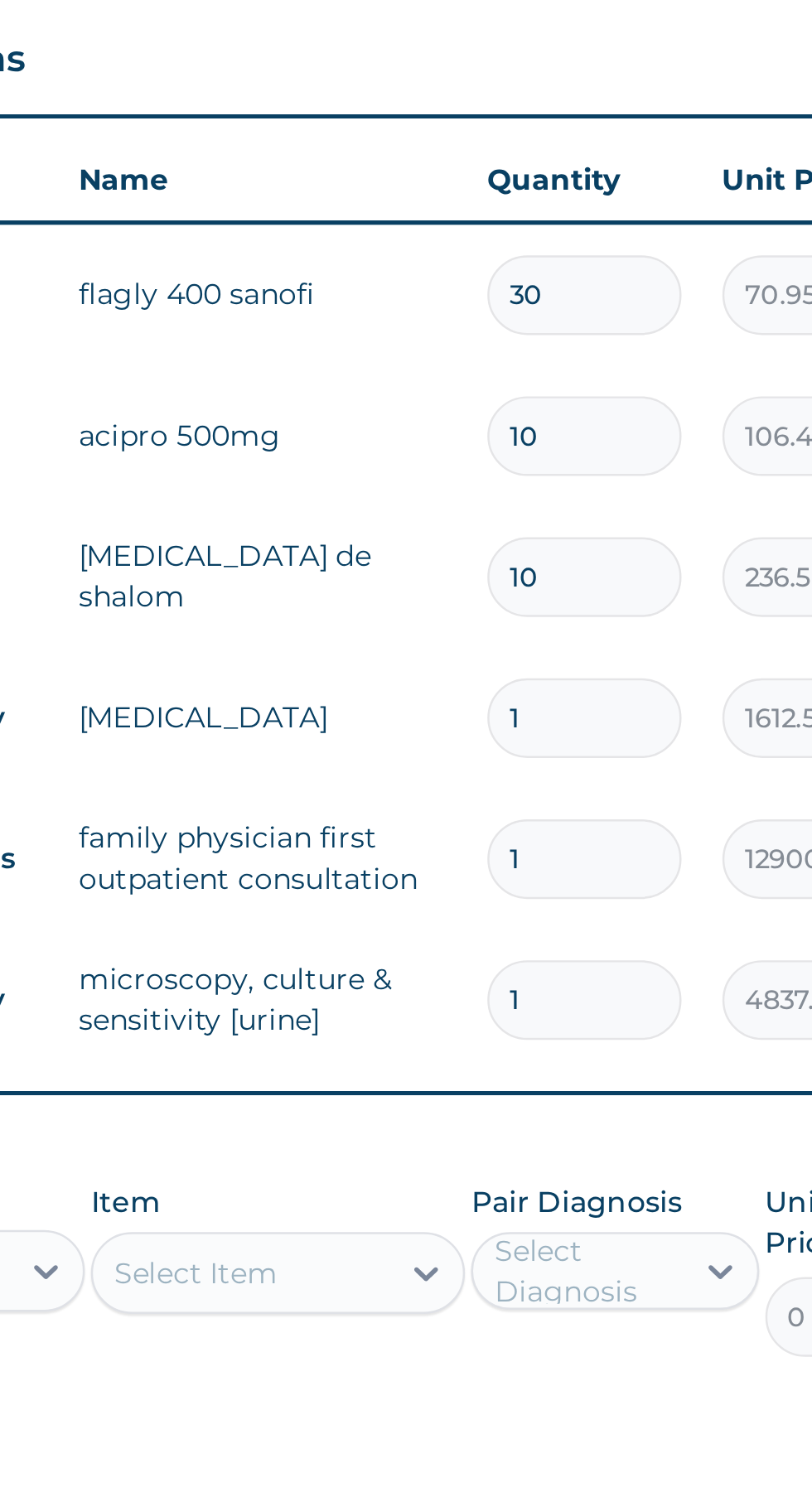
type input "10"
click at [554, 737] on input "30" at bounding box center [566, 736] width 78 height 32
type input "3"
type input "0.00"
type input "1"
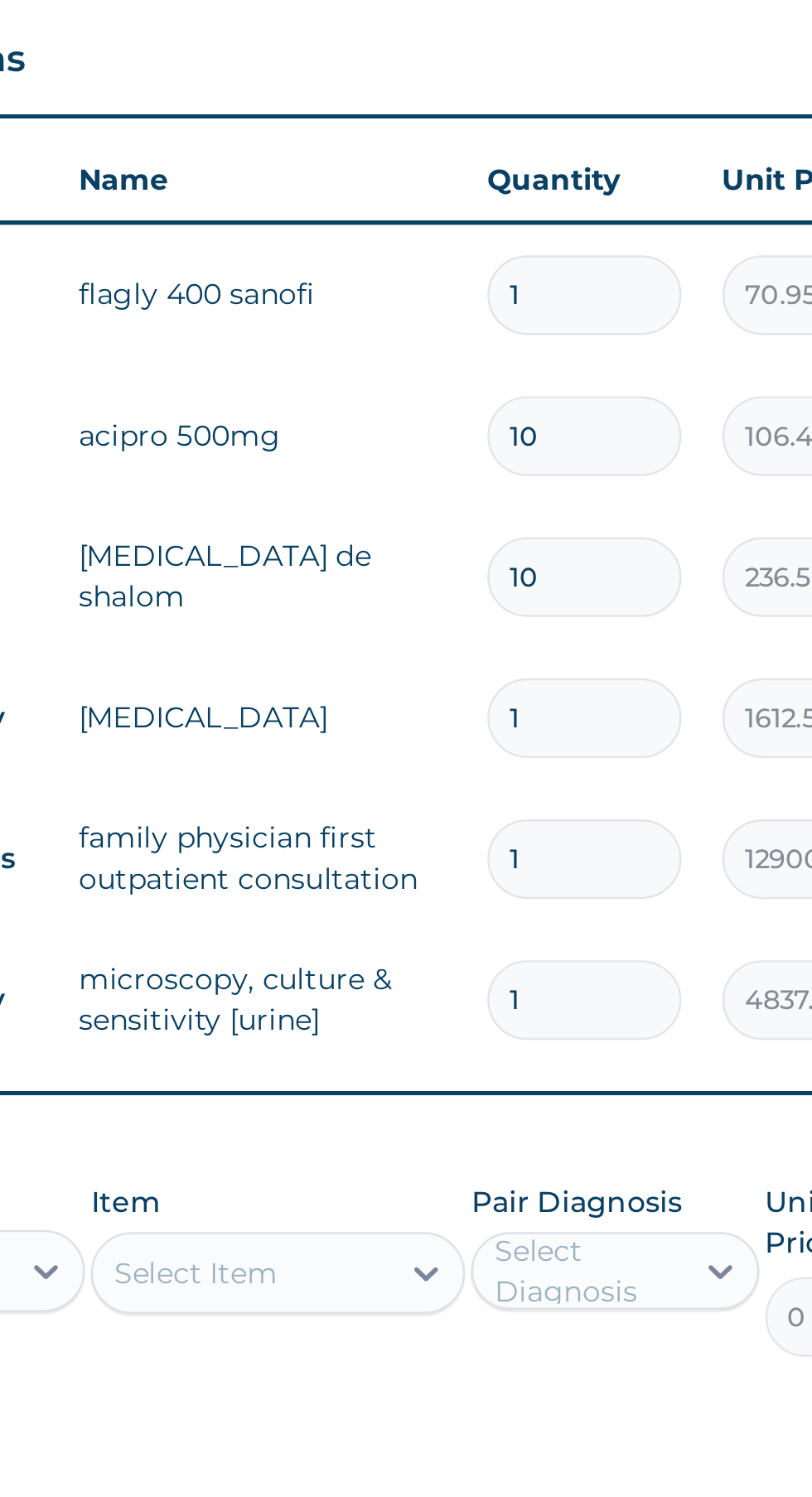
type input "70.95"
type input "15"
type input "1064.25"
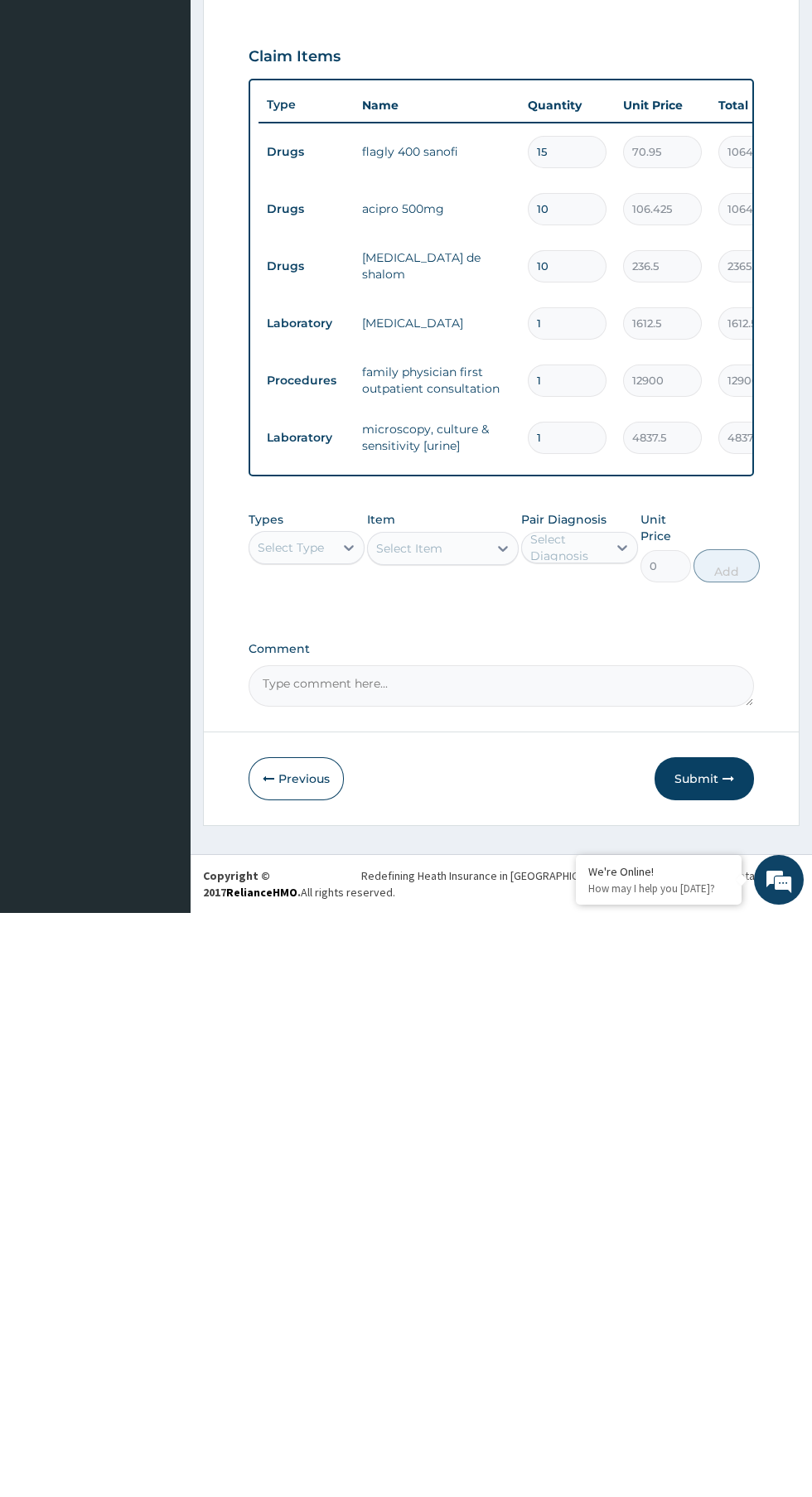
click at [722, 1367] on button "Submit" at bounding box center [704, 1363] width 100 height 43
